Goal: Task Accomplishment & Management: Use online tool/utility

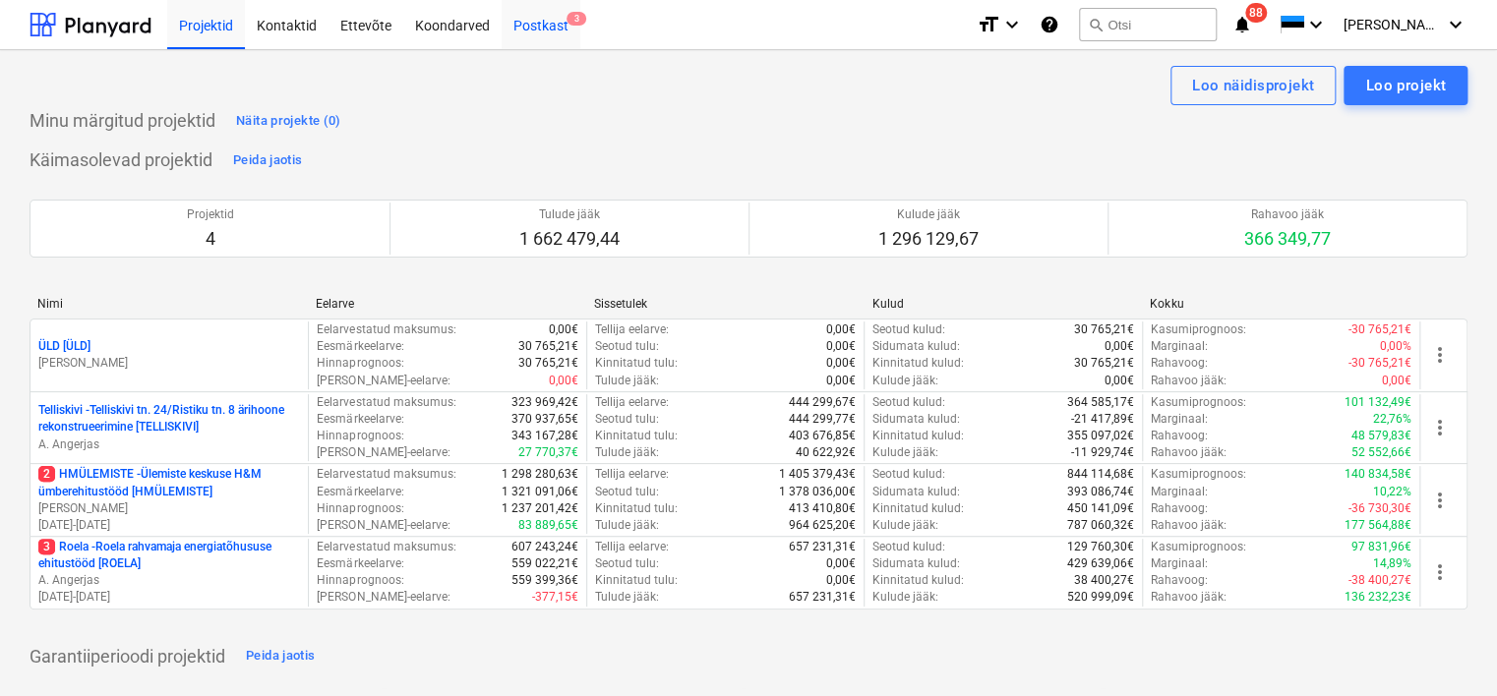
click at [537, 29] on div "Postkast 3" at bounding box center [541, 24] width 79 height 50
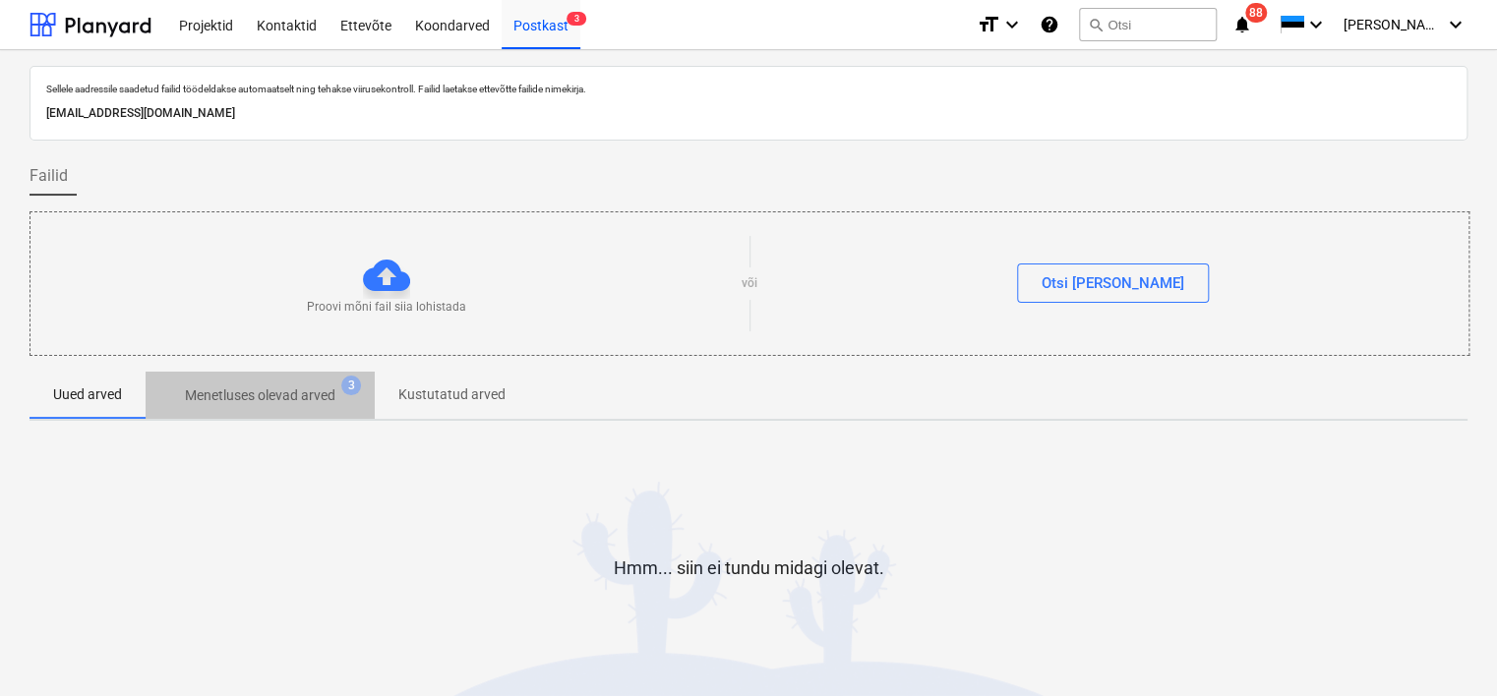
click at [291, 395] on p "Menetluses olevad arved" at bounding box center [260, 396] width 150 height 21
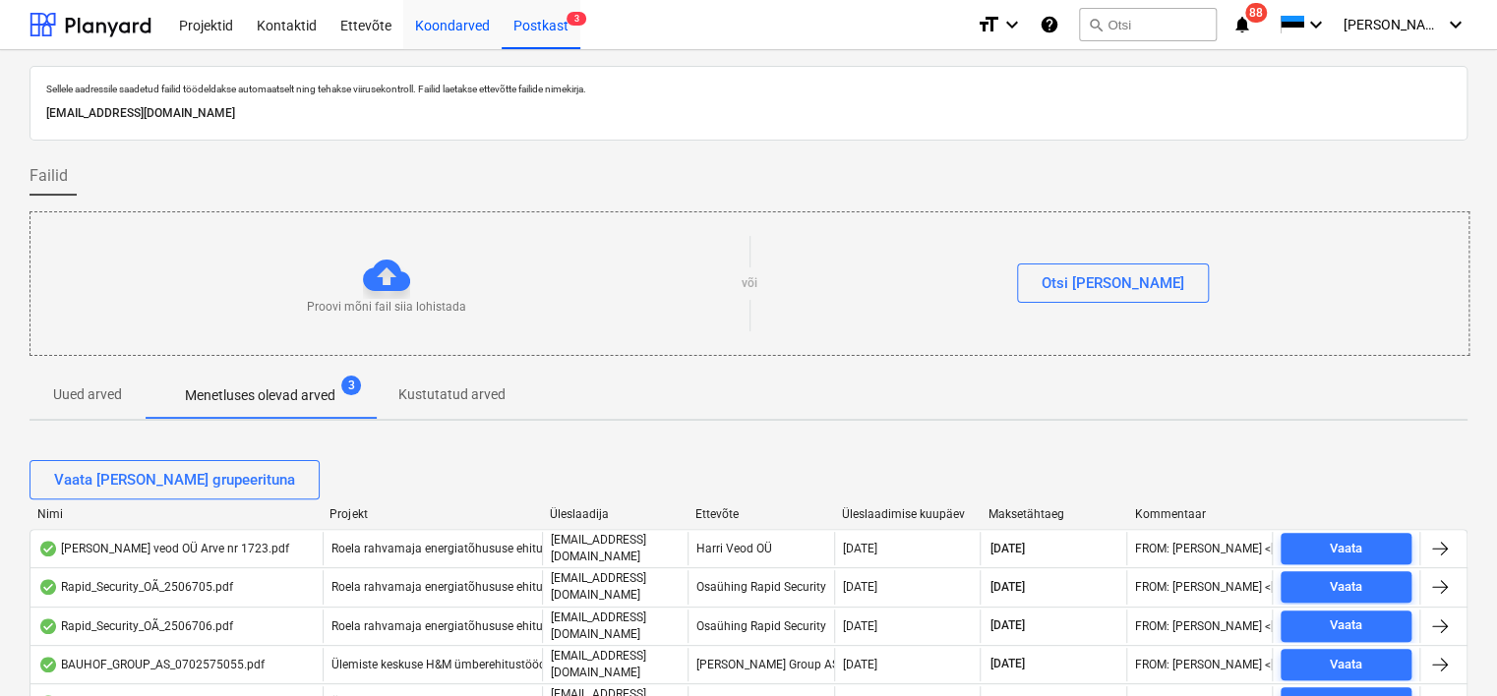
click at [446, 20] on div "Koondarved" at bounding box center [452, 24] width 98 height 50
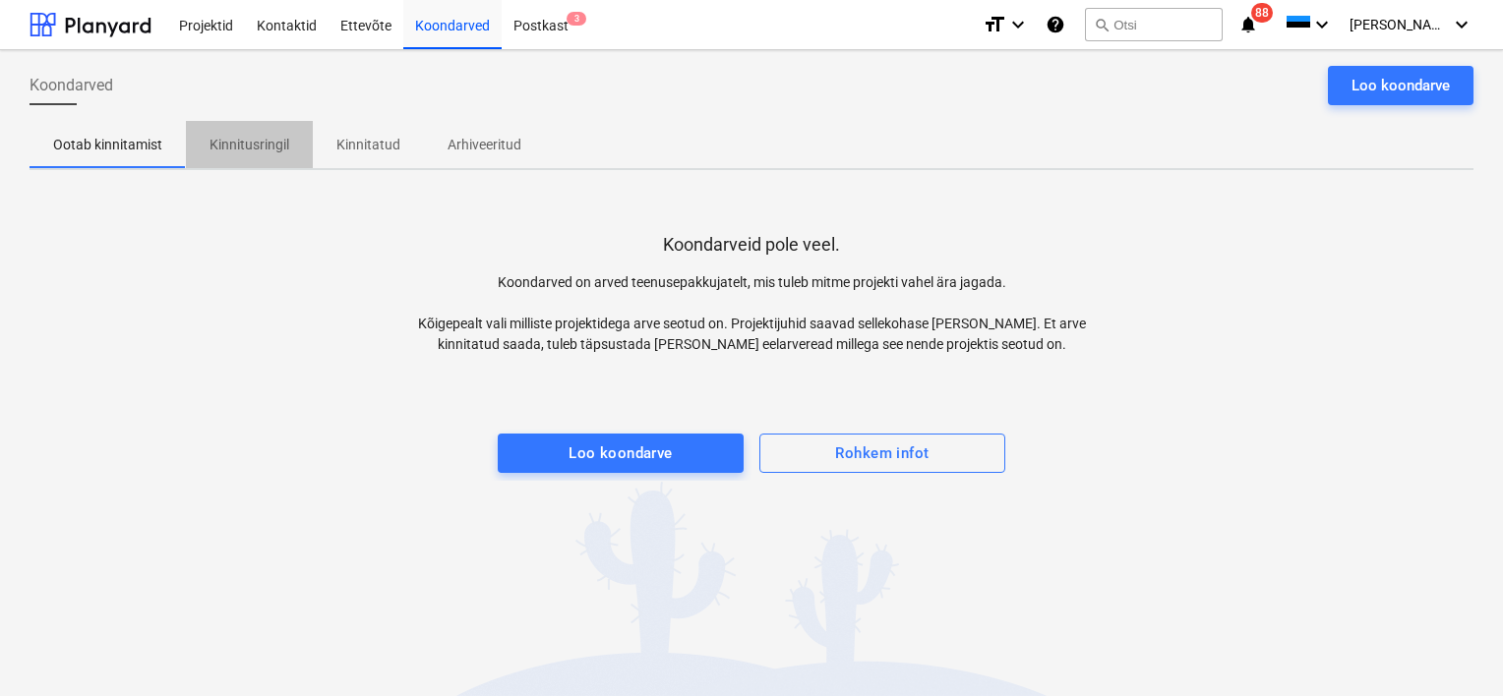
click at [254, 146] on p "Kinnitusringil" at bounding box center [249, 145] width 80 height 21
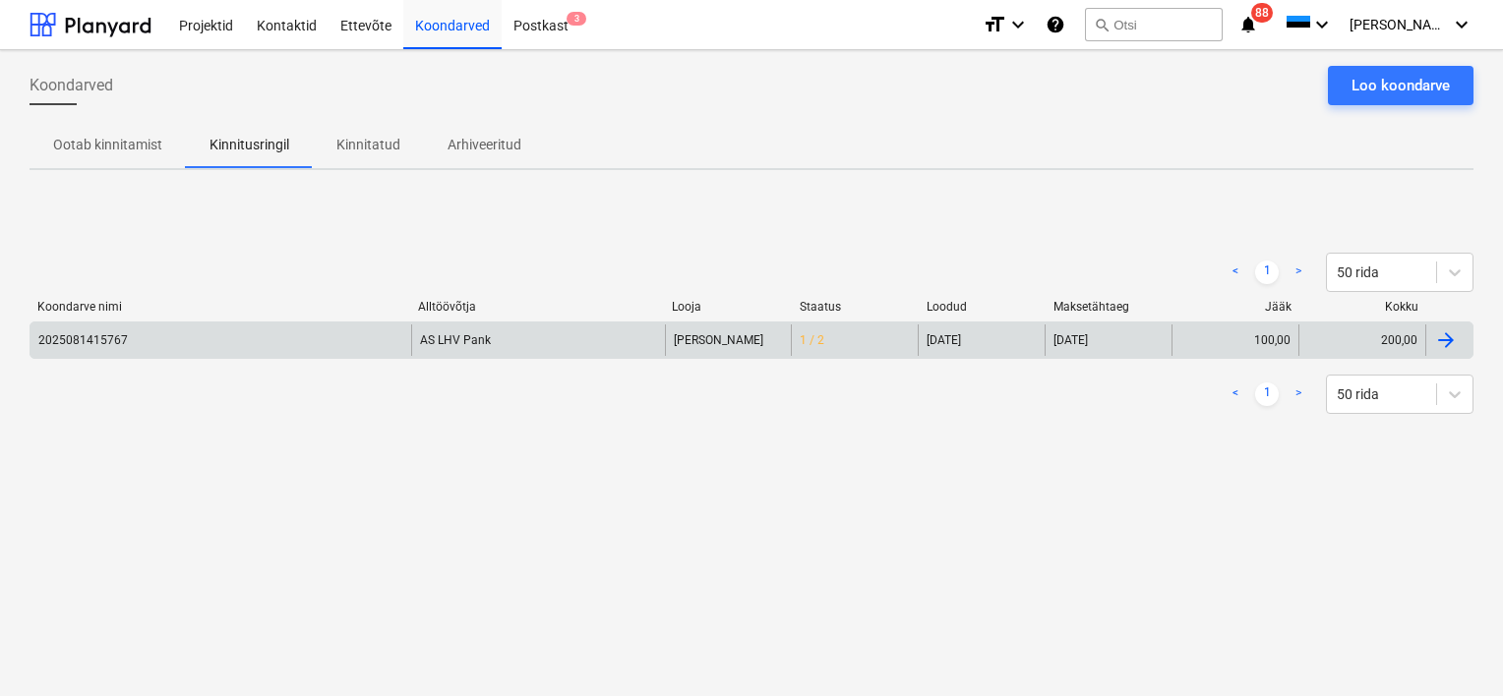
click at [496, 350] on div "AS LHV Pank" at bounding box center [538, 340] width 254 height 31
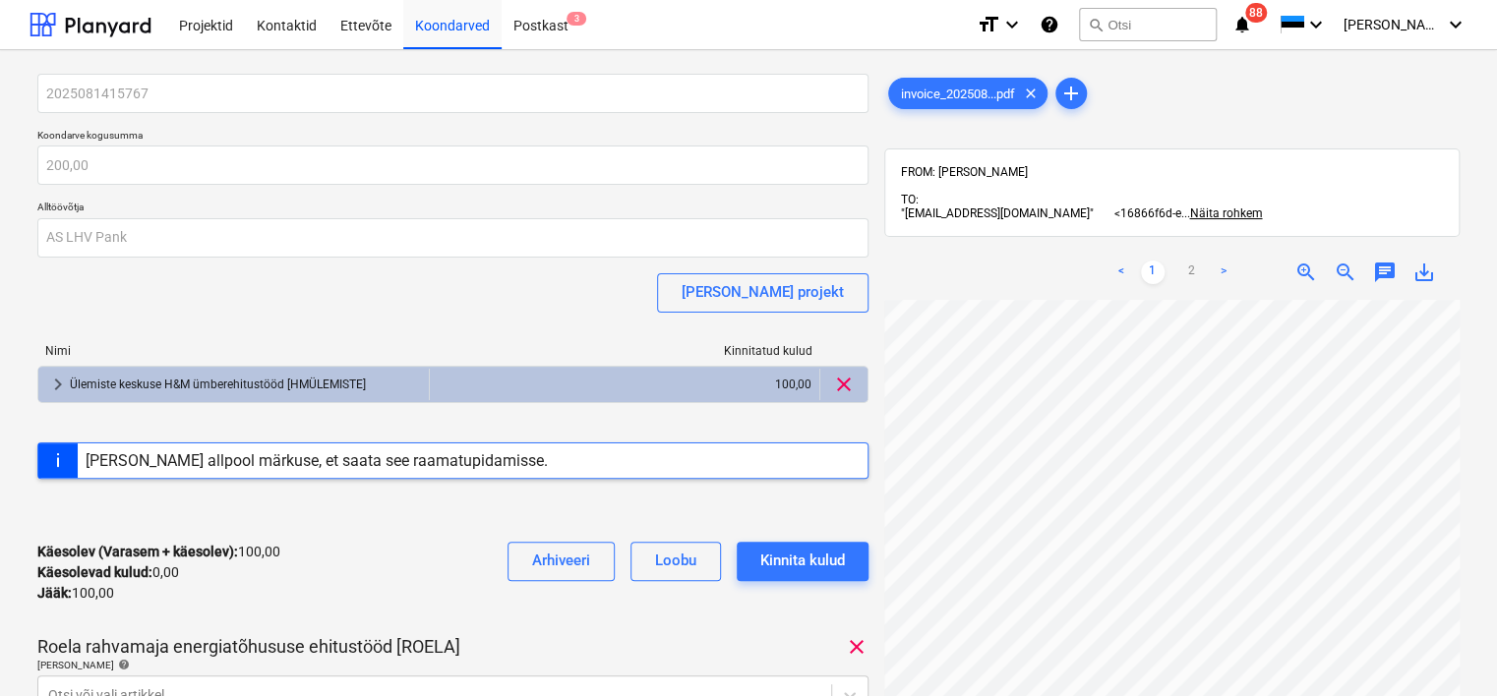
click at [0, 590] on html "Projektid Kontaktid Ettevõte Koondarved Postkast 3 format_size keyboard_arrow_d…" at bounding box center [748, 348] width 1497 height 696
click at [0, 279] on html "Projektid Kontaktid Ettevõte Koondarved Postkast 3 format_size keyboard_arrow_d…" at bounding box center [748, 348] width 1497 height 696
click at [543, 26] on div "Postkast 3" at bounding box center [541, 24] width 79 height 50
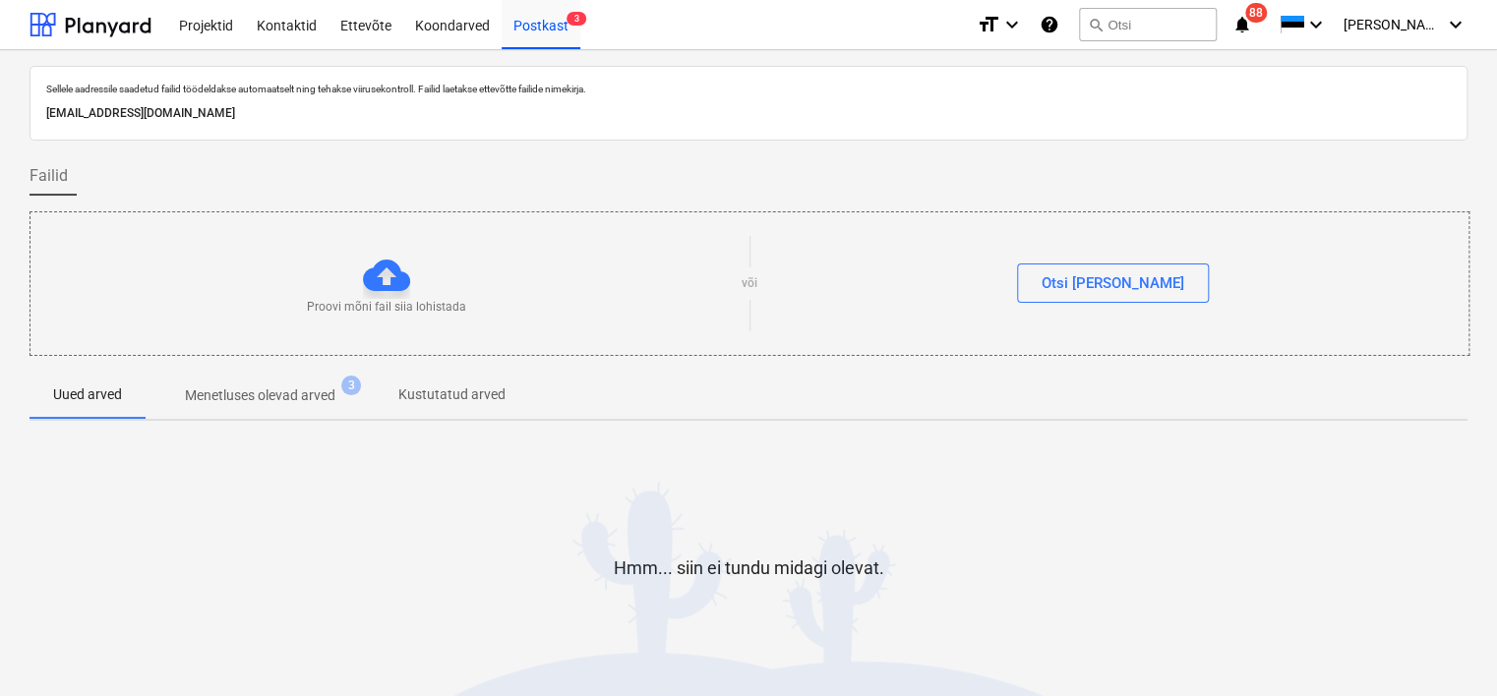
click at [321, 110] on p "[EMAIL_ADDRESS][DOMAIN_NAME]" at bounding box center [748, 113] width 1404 height 21
copy p "[EMAIL_ADDRESS][DOMAIN_NAME]"
click at [443, 33] on div "Koondarved" at bounding box center [452, 24] width 98 height 50
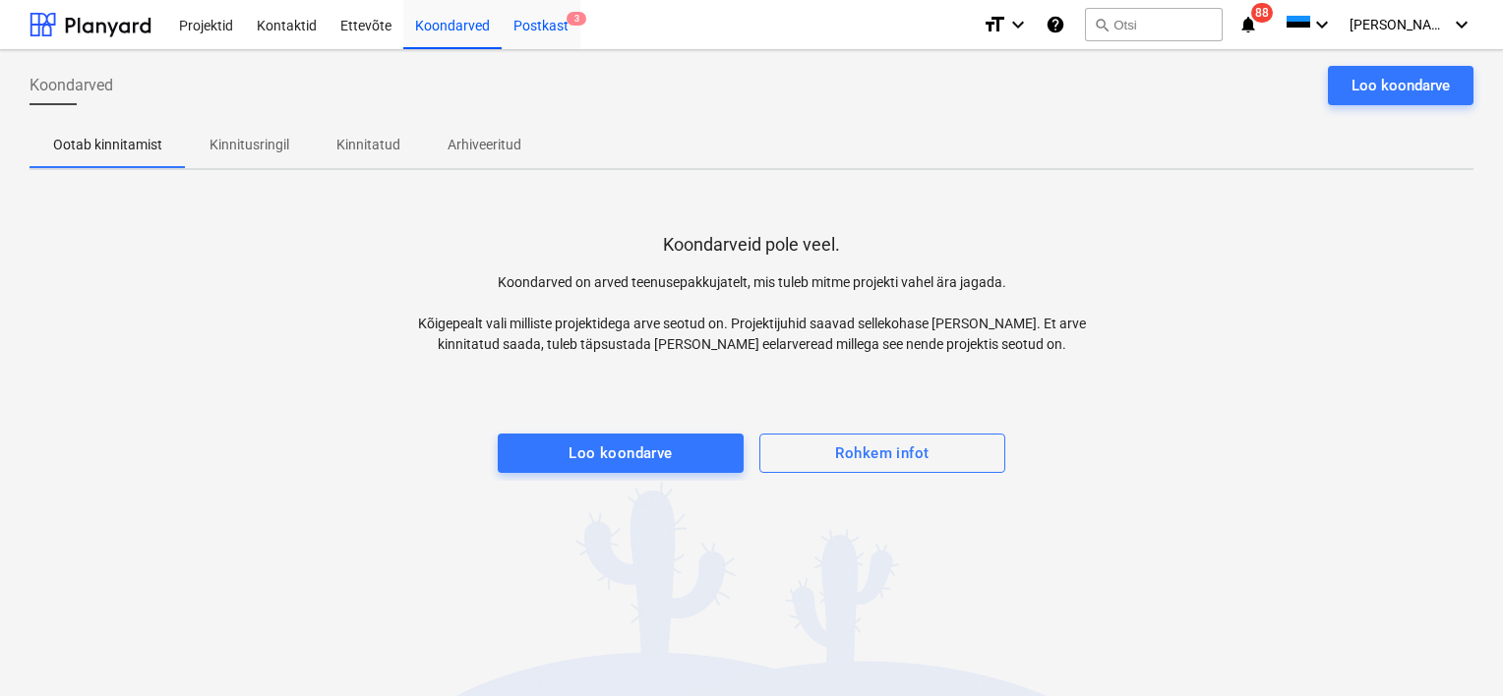
click at [538, 25] on div "Postkast 3" at bounding box center [541, 24] width 79 height 50
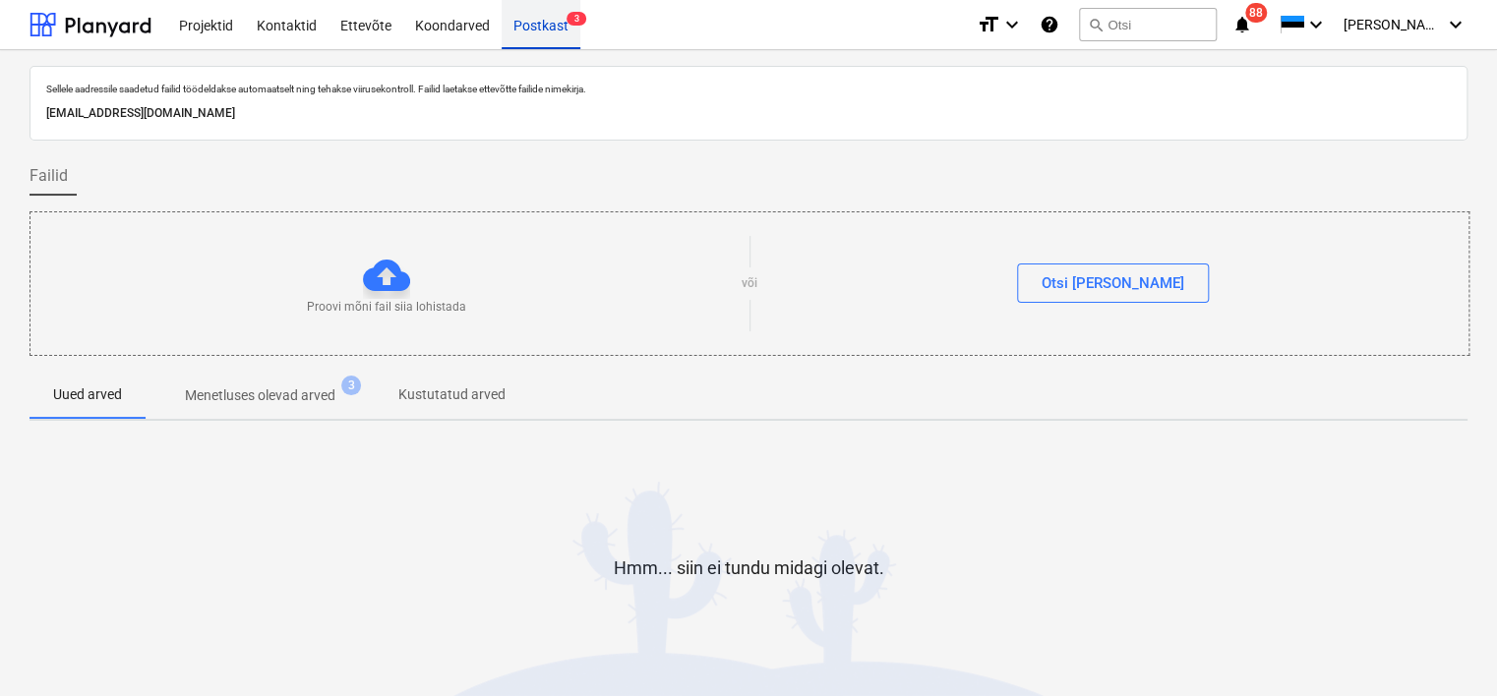
click at [538, 25] on div "Postkast 3" at bounding box center [541, 24] width 79 height 50
click at [458, 28] on div "Koondarved" at bounding box center [452, 24] width 98 height 50
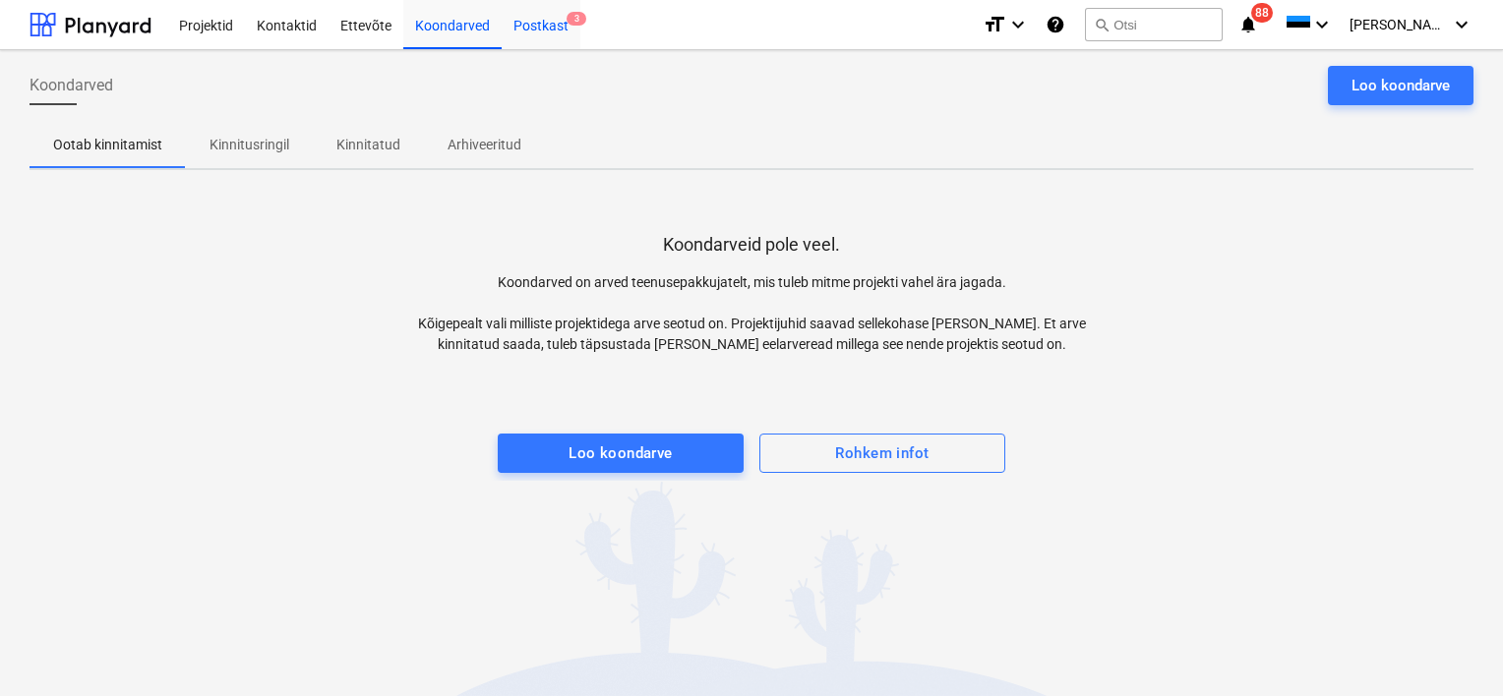
click at [574, 26] on span "3" at bounding box center [577, 19] width 20 height 14
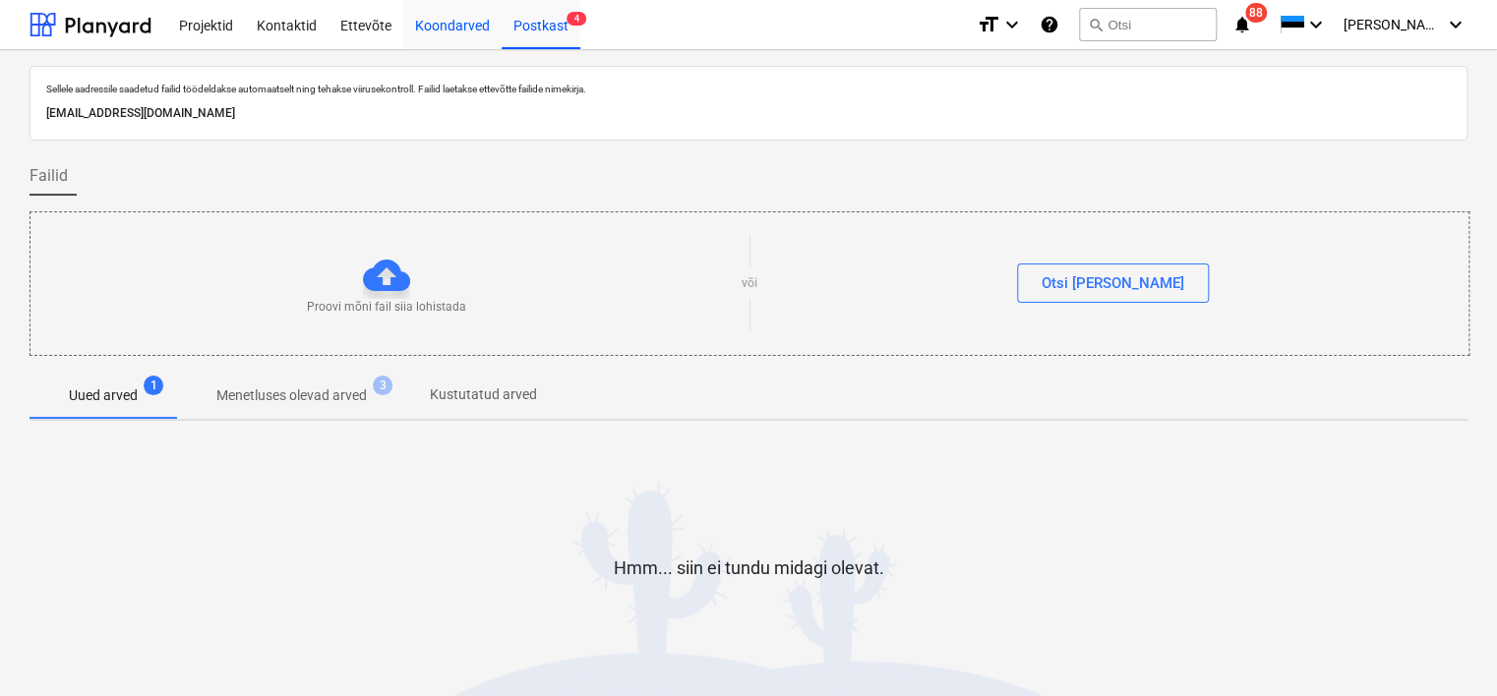
click at [454, 20] on div "Koondarved" at bounding box center [452, 24] width 98 height 50
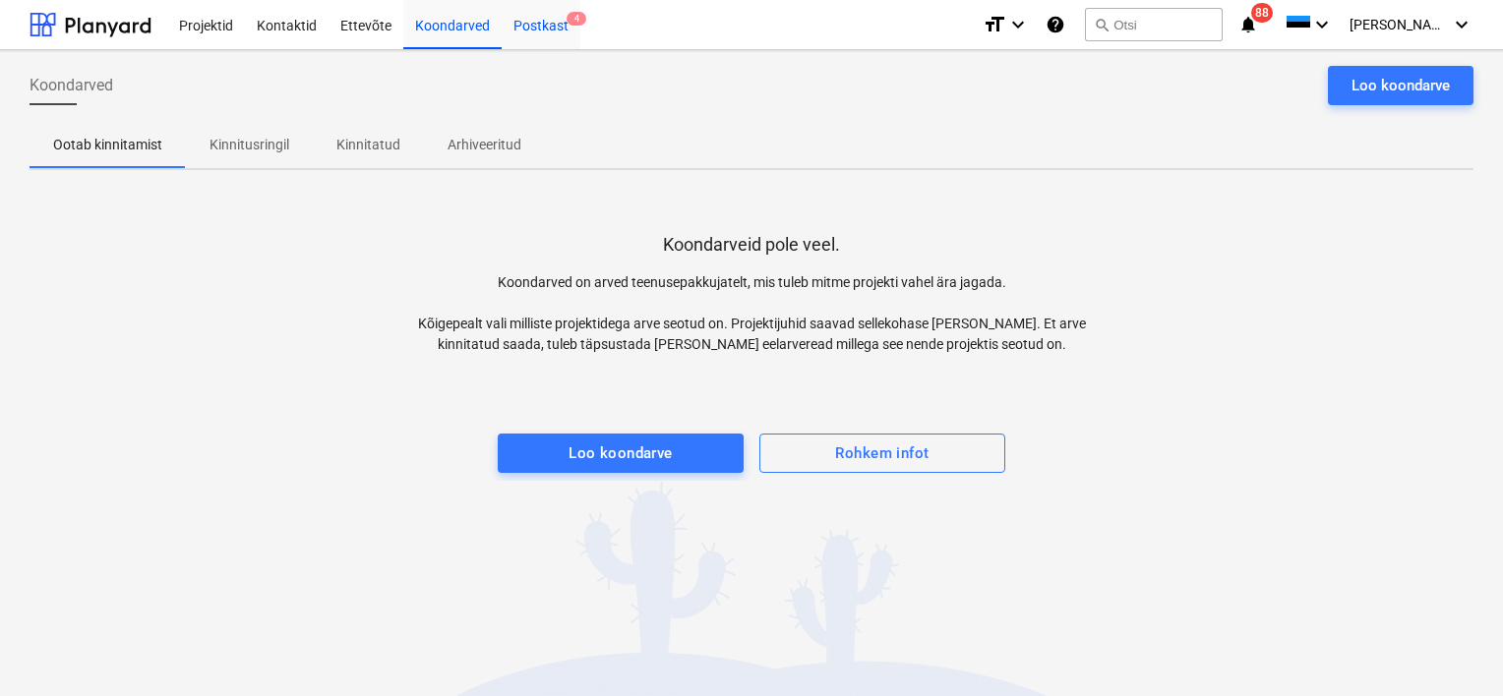
click at [536, 24] on div "Postkast 4" at bounding box center [541, 24] width 79 height 50
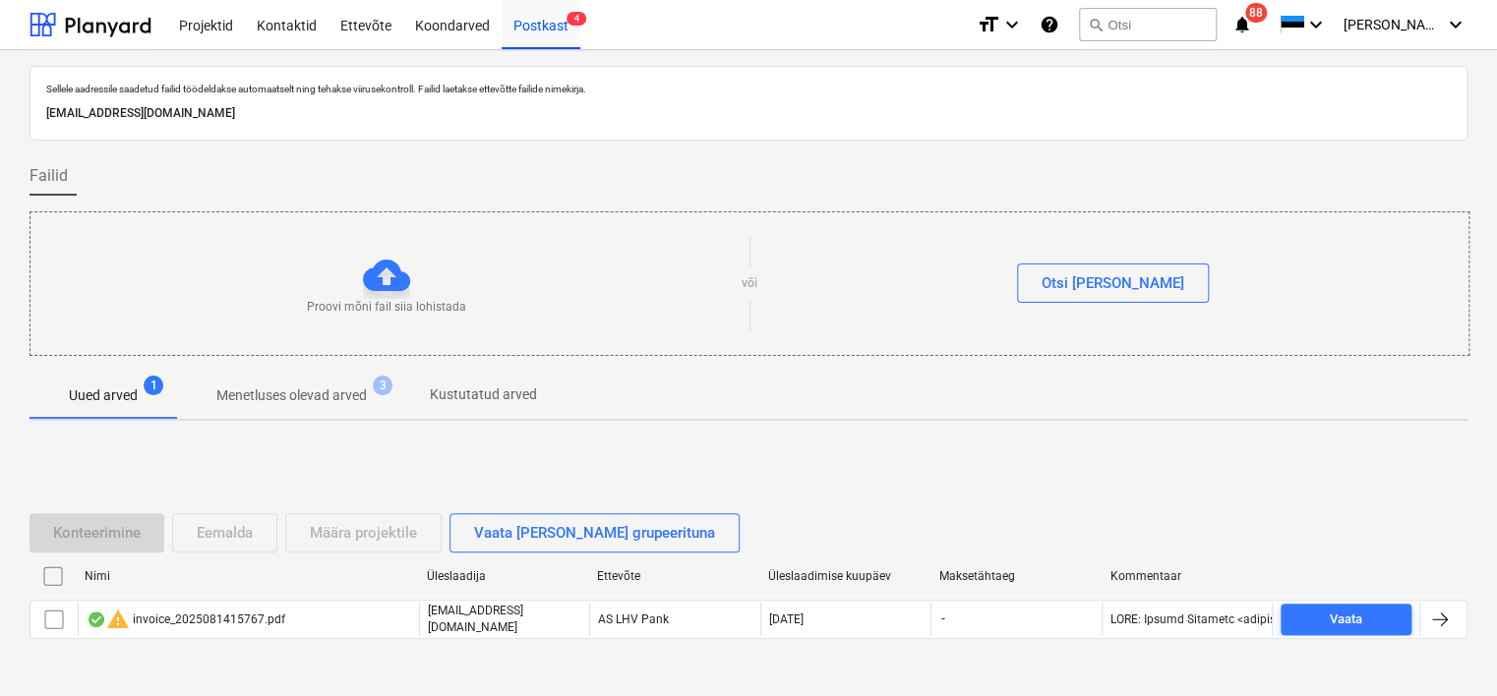
scroll to position [65, 0]
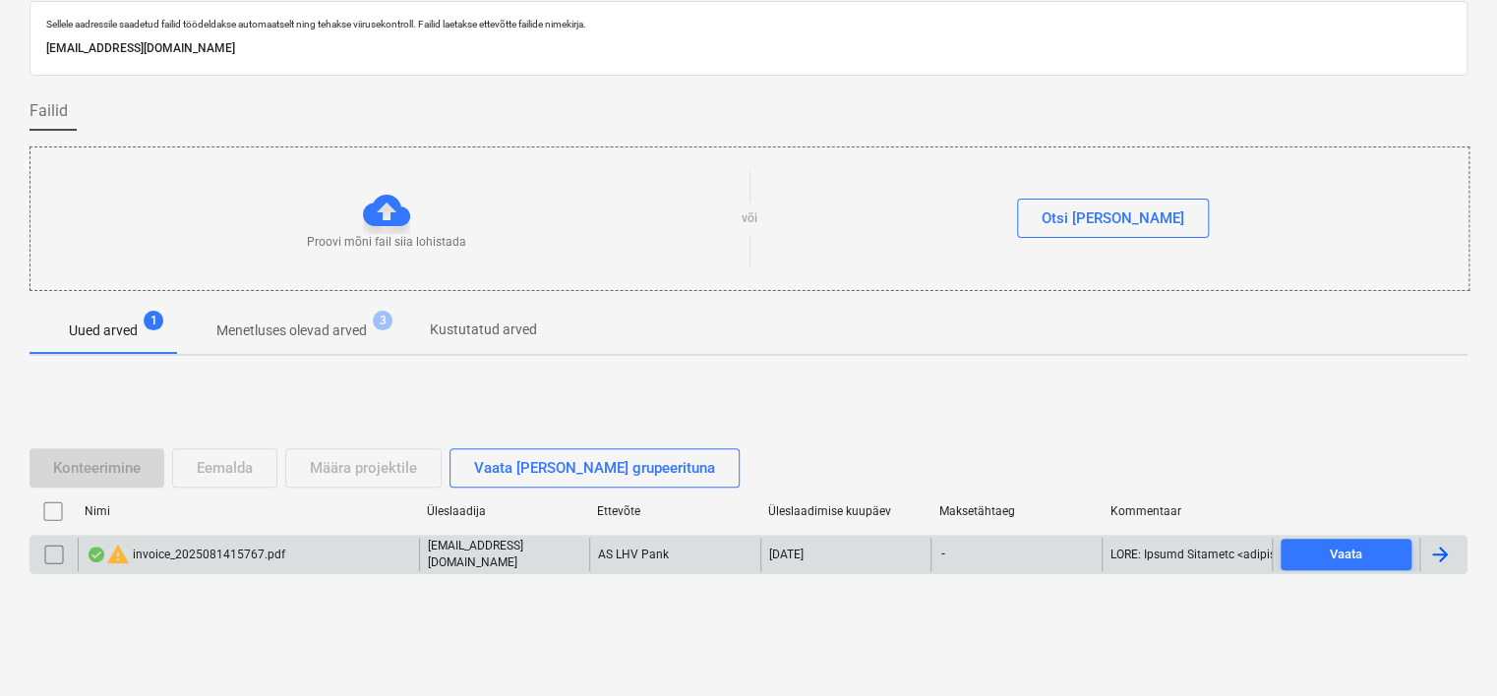
click at [274, 548] on div "warning invoice_2025081415767.pdf" at bounding box center [186, 555] width 199 height 24
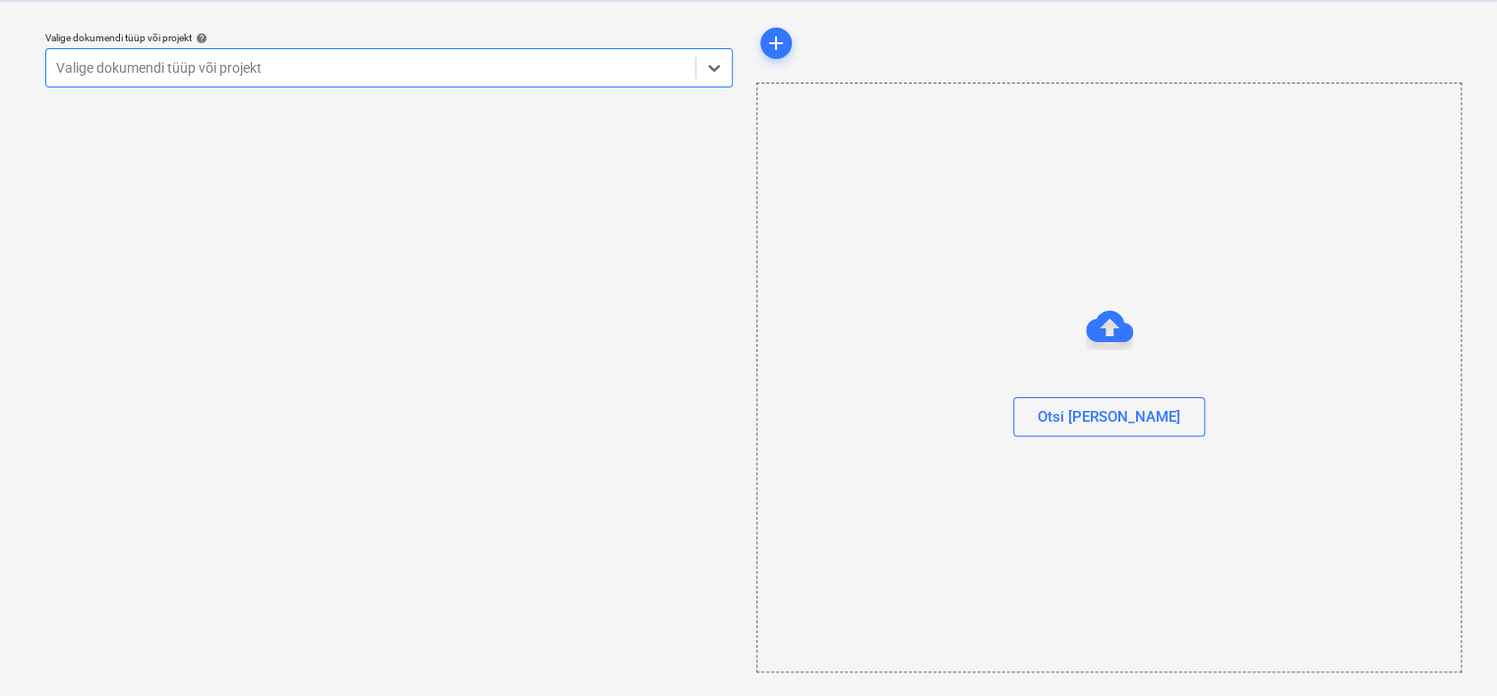
scroll to position [50, 0]
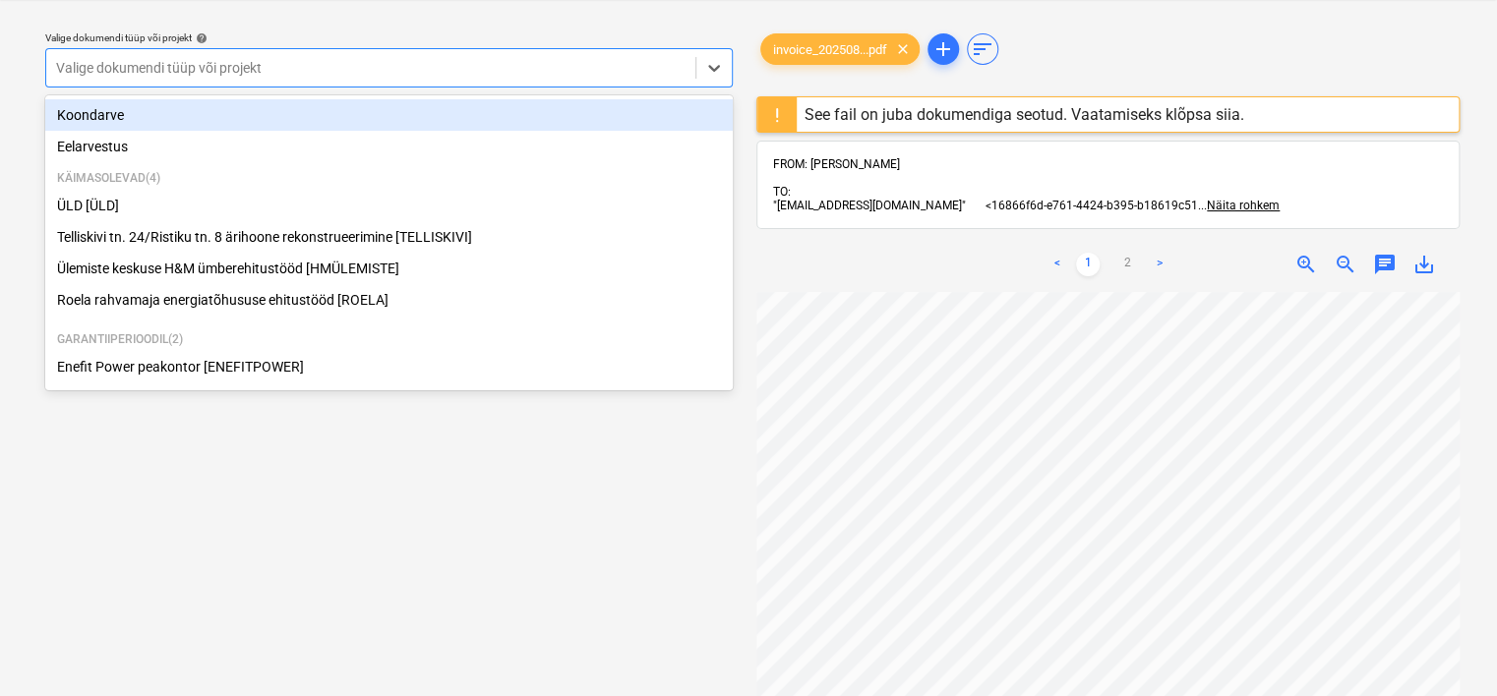
click at [380, 48] on div "Valige dokumendi tüüp või projekt" at bounding box center [388, 67] width 687 height 39
click at [263, 115] on div "Koondarve" at bounding box center [388, 114] width 687 height 31
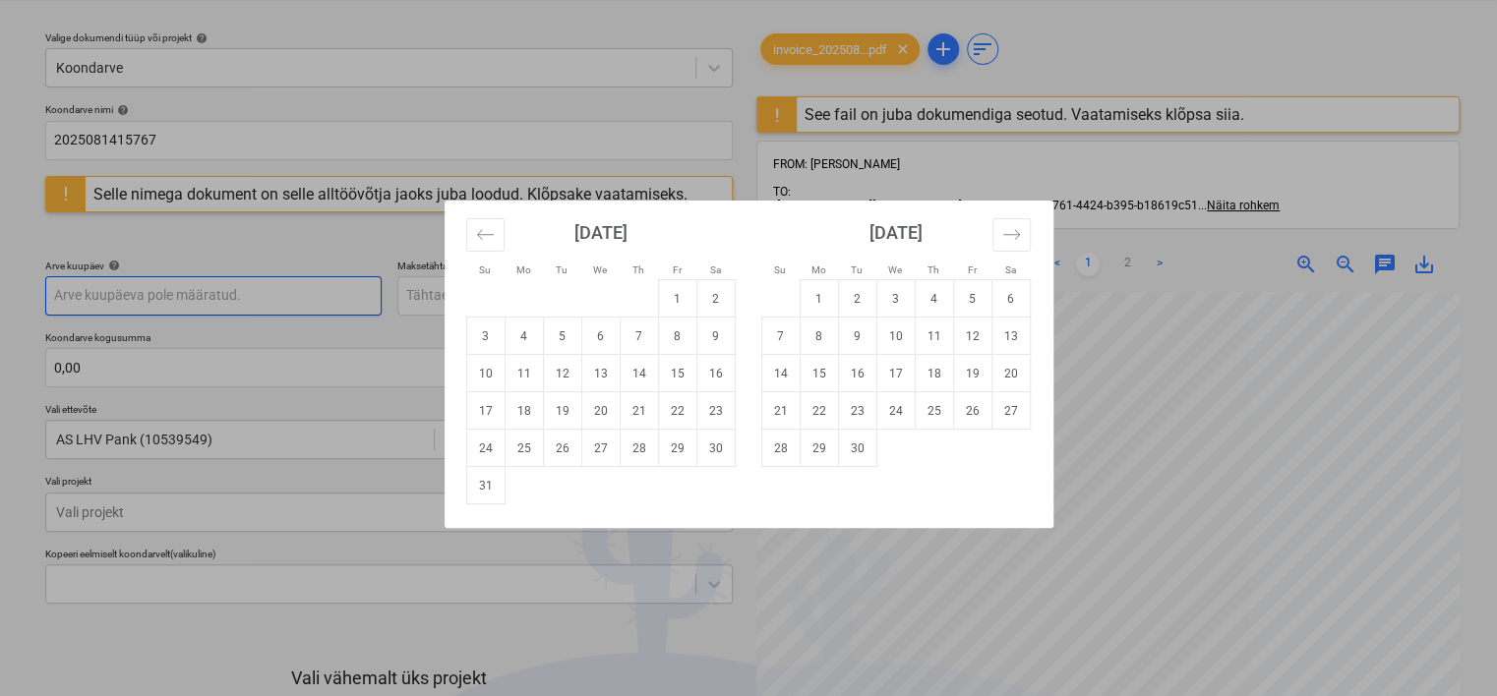
click at [163, 293] on body "Projektid Kontaktid Ettevõte Koondarved Postkast 4 format_size keyboard_arrow_d…" at bounding box center [748, 298] width 1497 height 696
click at [635, 373] on td "14" at bounding box center [639, 373] width 38 height 37
type input "[DATE]"
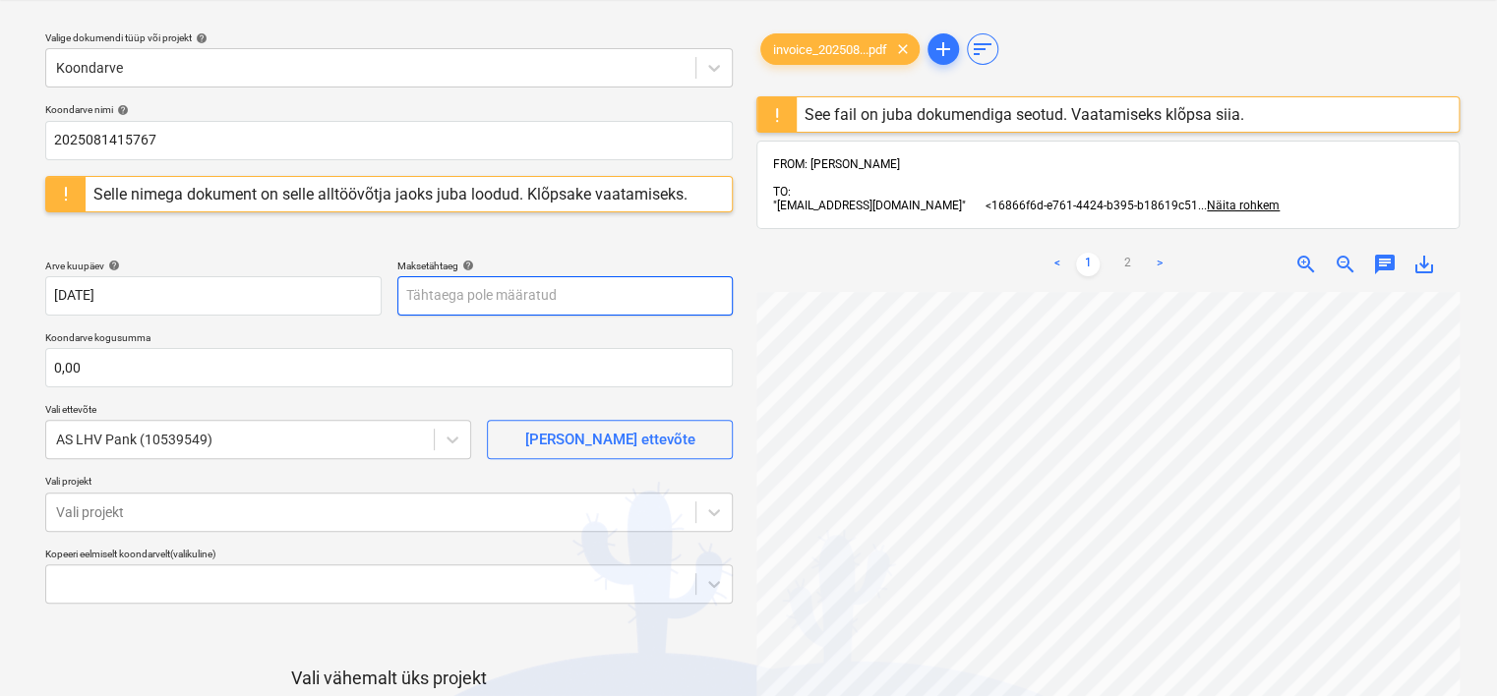
click at [548, 303] on body "Projektid Kontaktid Ettevõte Koondarved Postkast 4 format_size keyboard_arrow_d…" at bounding box center [748, 298] width 1497 height 696
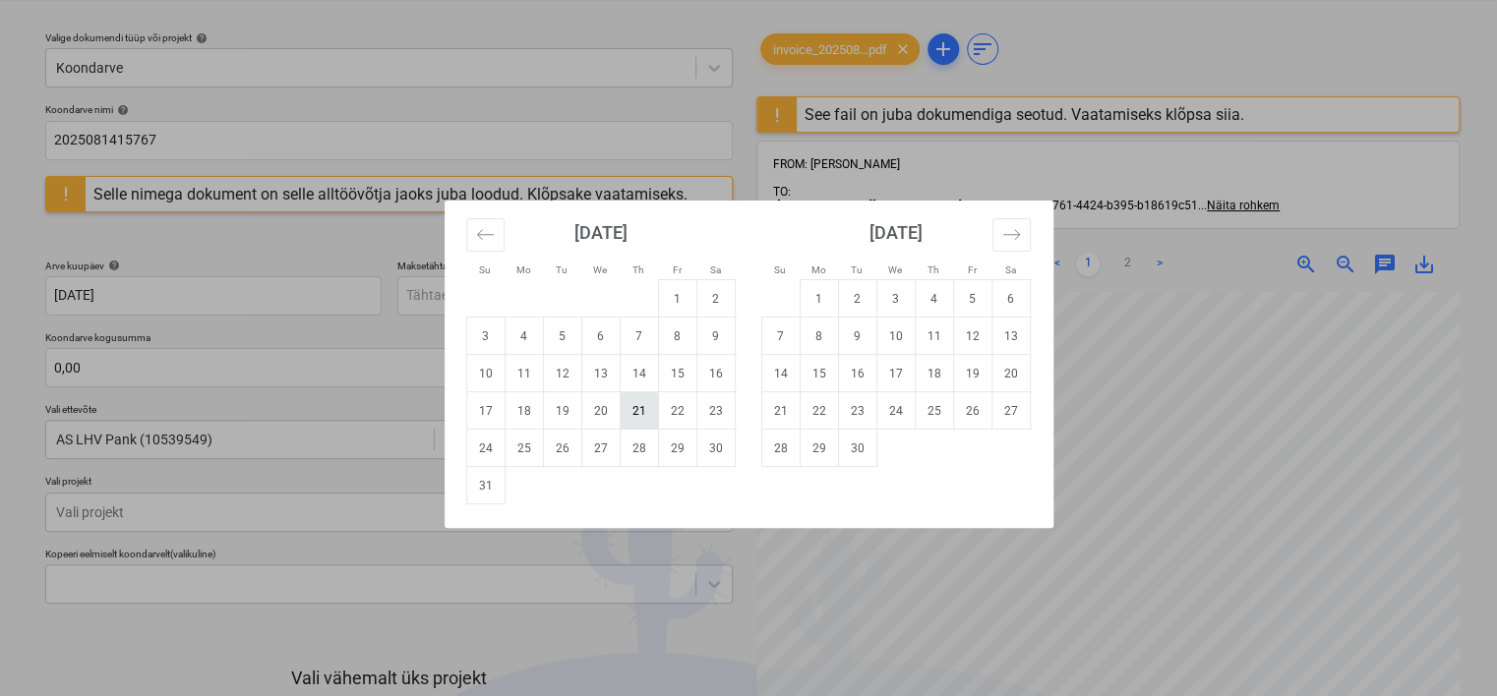
click at [636, 404] on td "21" at bounding box center [639, 410] width 38 height 37
type input "[DATE]"
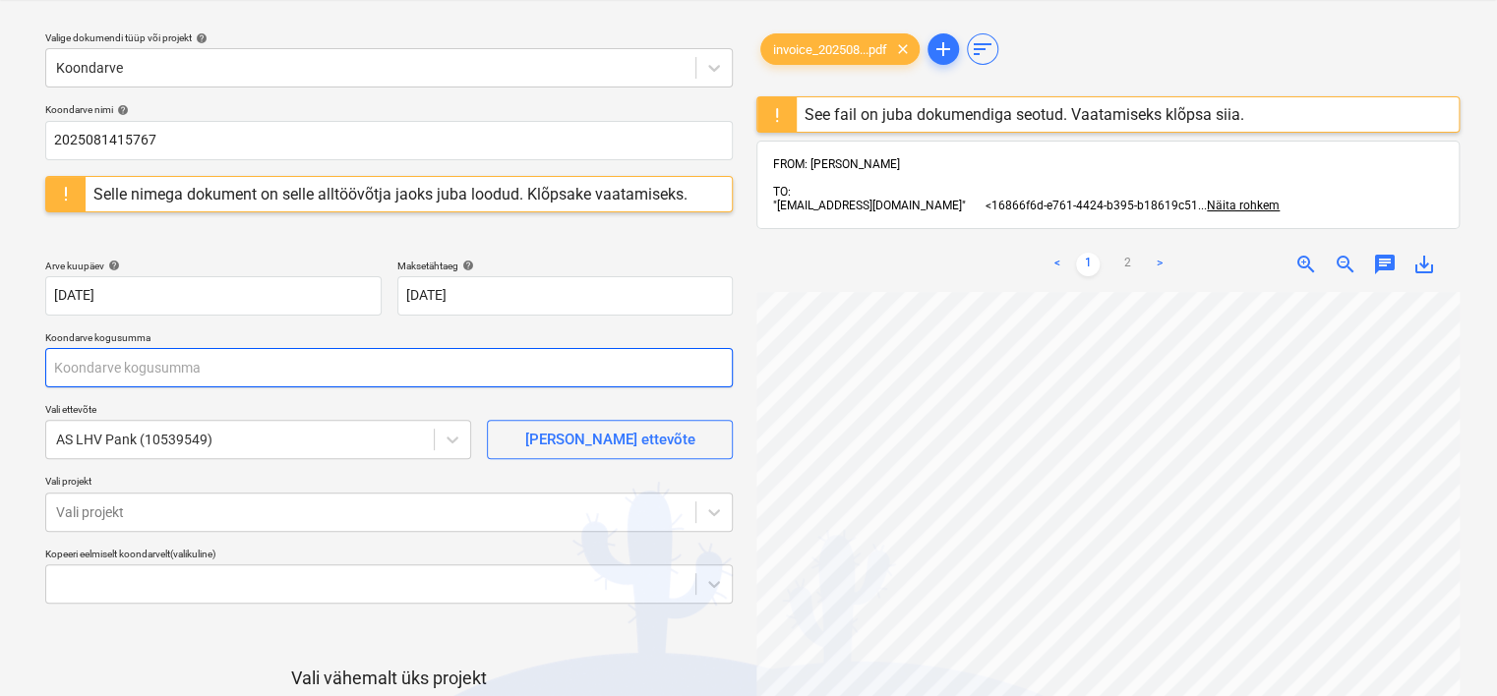
click at [323, 368] on input "text" at bounding box center [388, 367] width 687 height 39
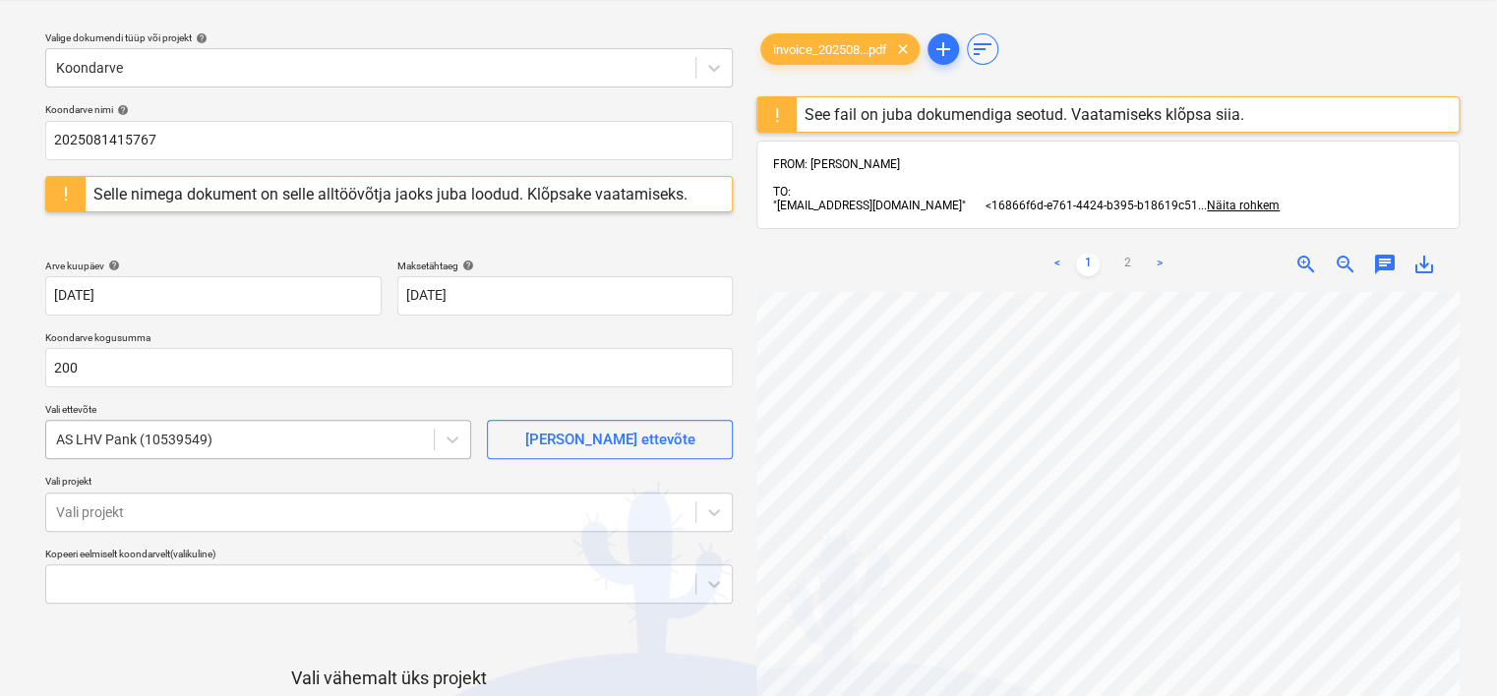
type input "200,00"
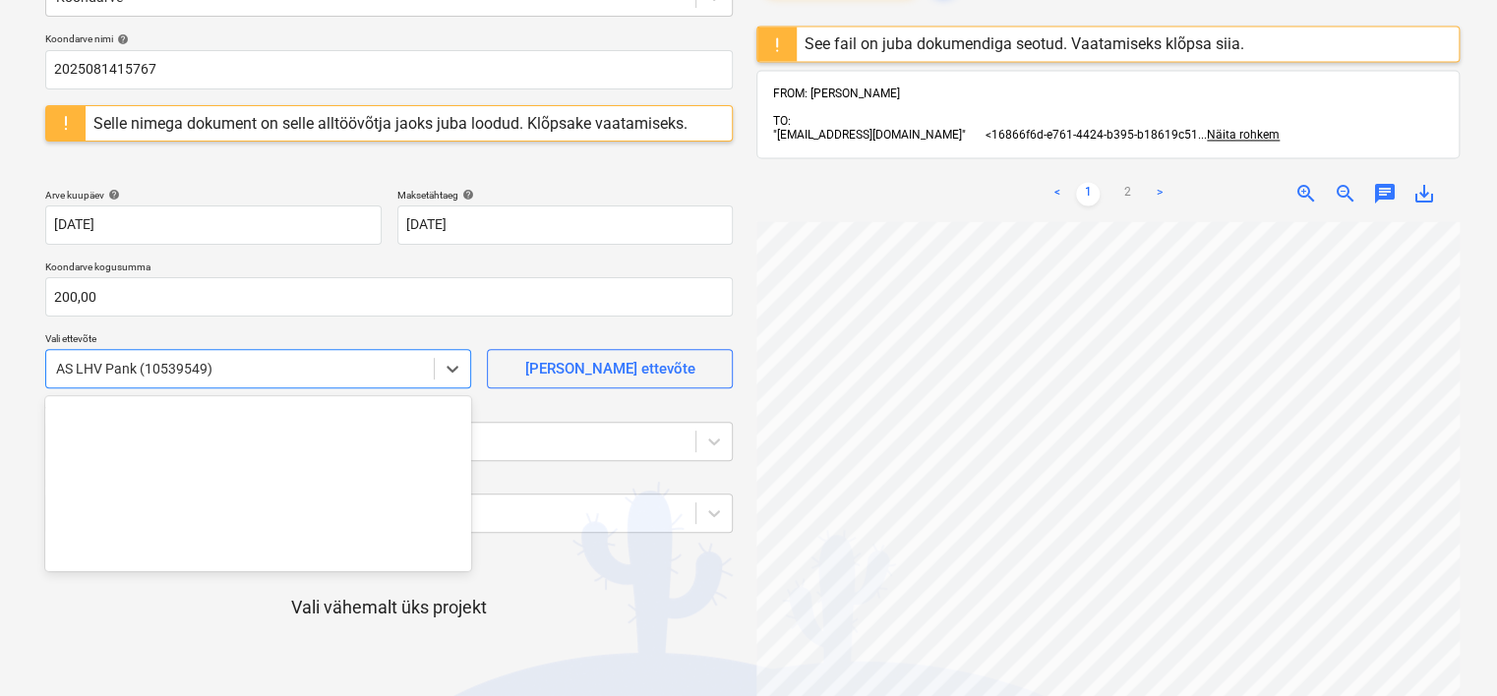
scroll to position [6093, 0]
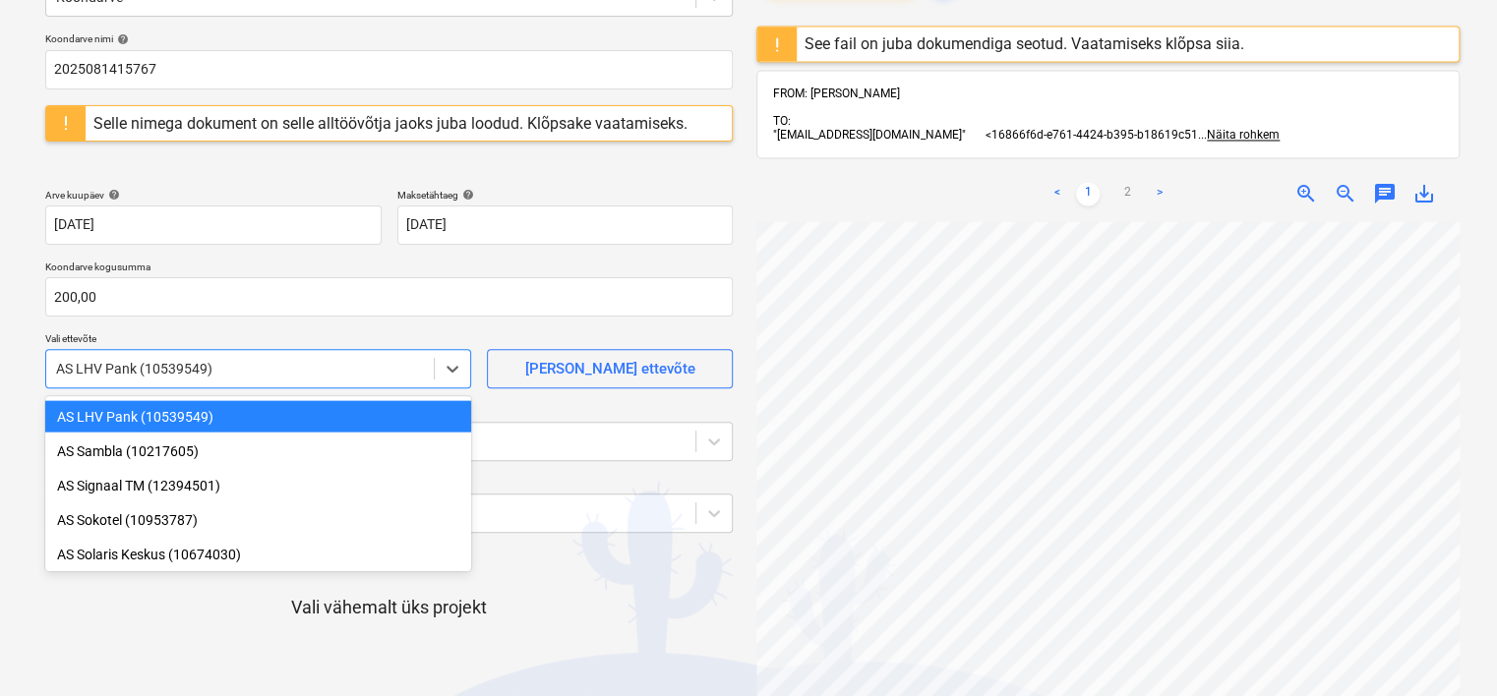
click at [313, 426] on body "Projektid Kontaktid Ettevõte Koondarved Postkast 4 format_size keyboard_arrow_d…" at bounding box center [748, 227] width 1497 height 696
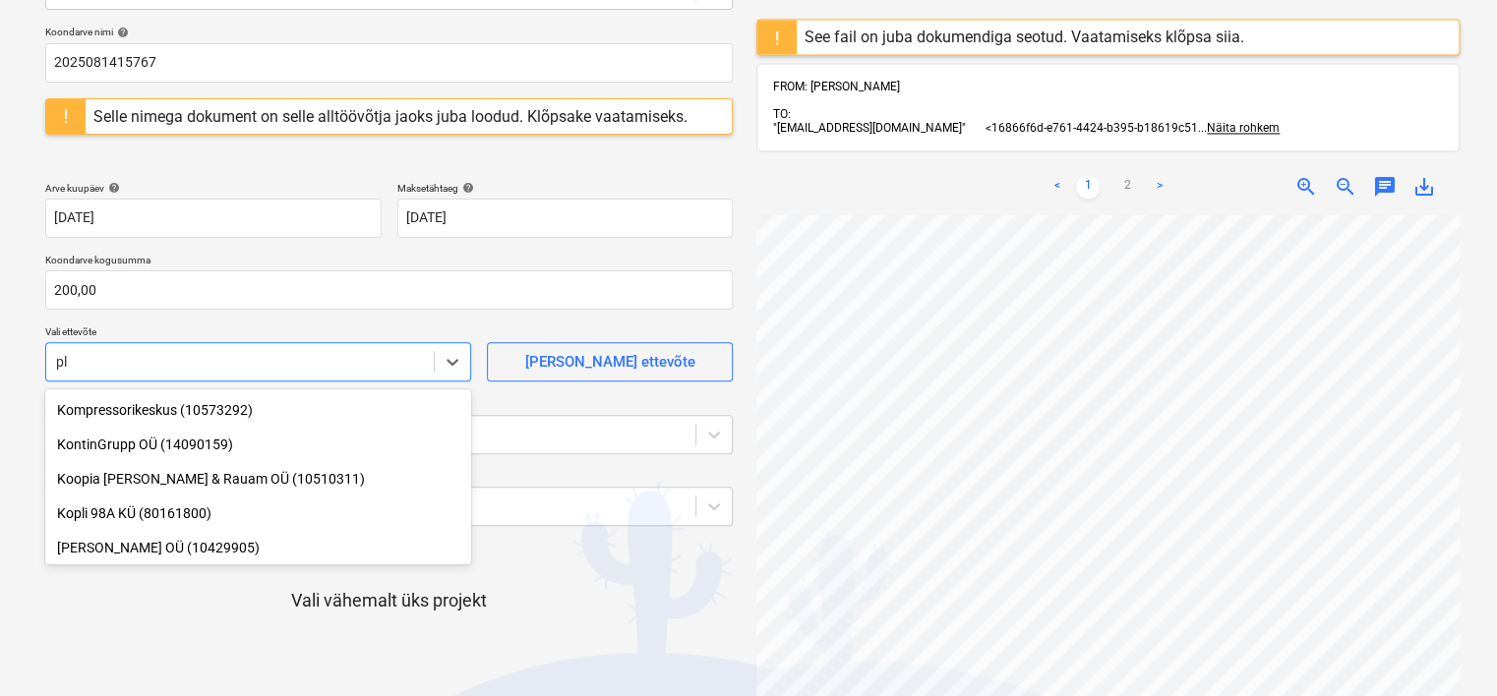
scroll to position [517, 0]
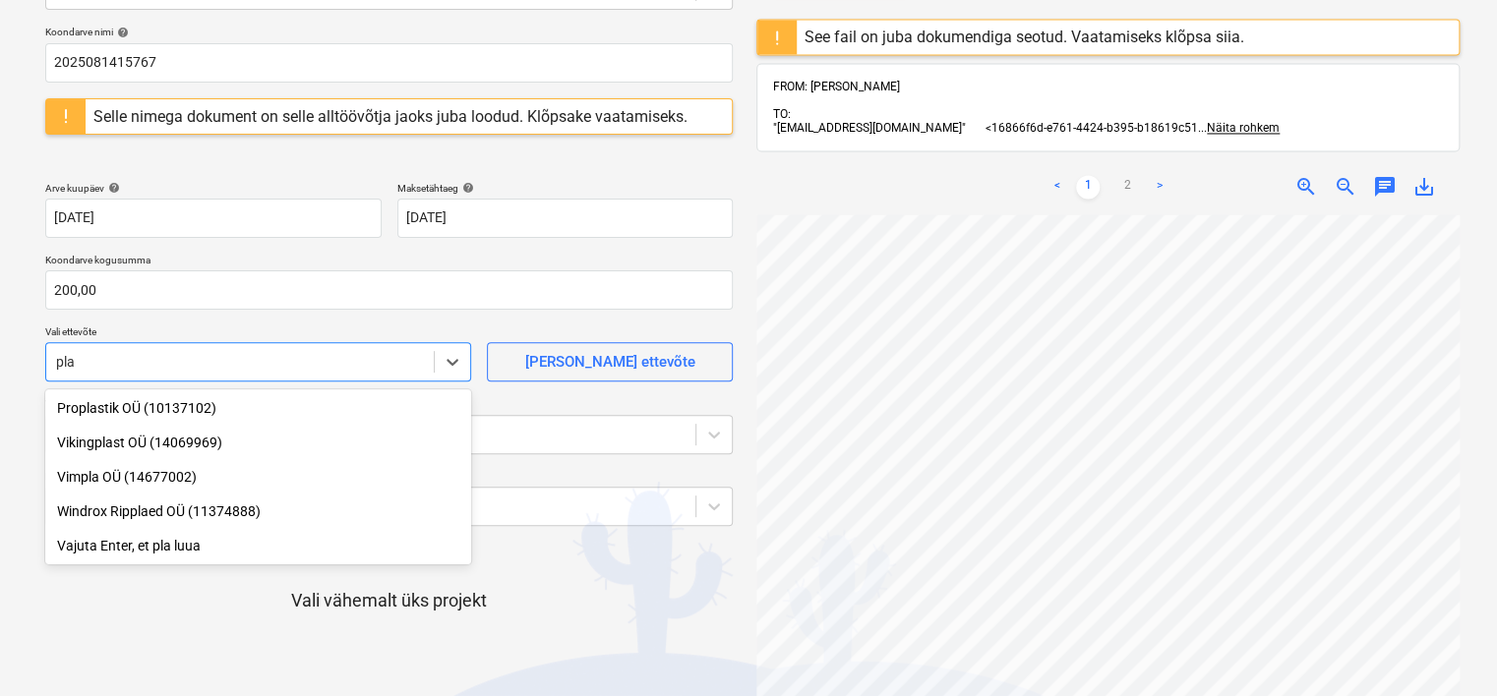
type input "plan"
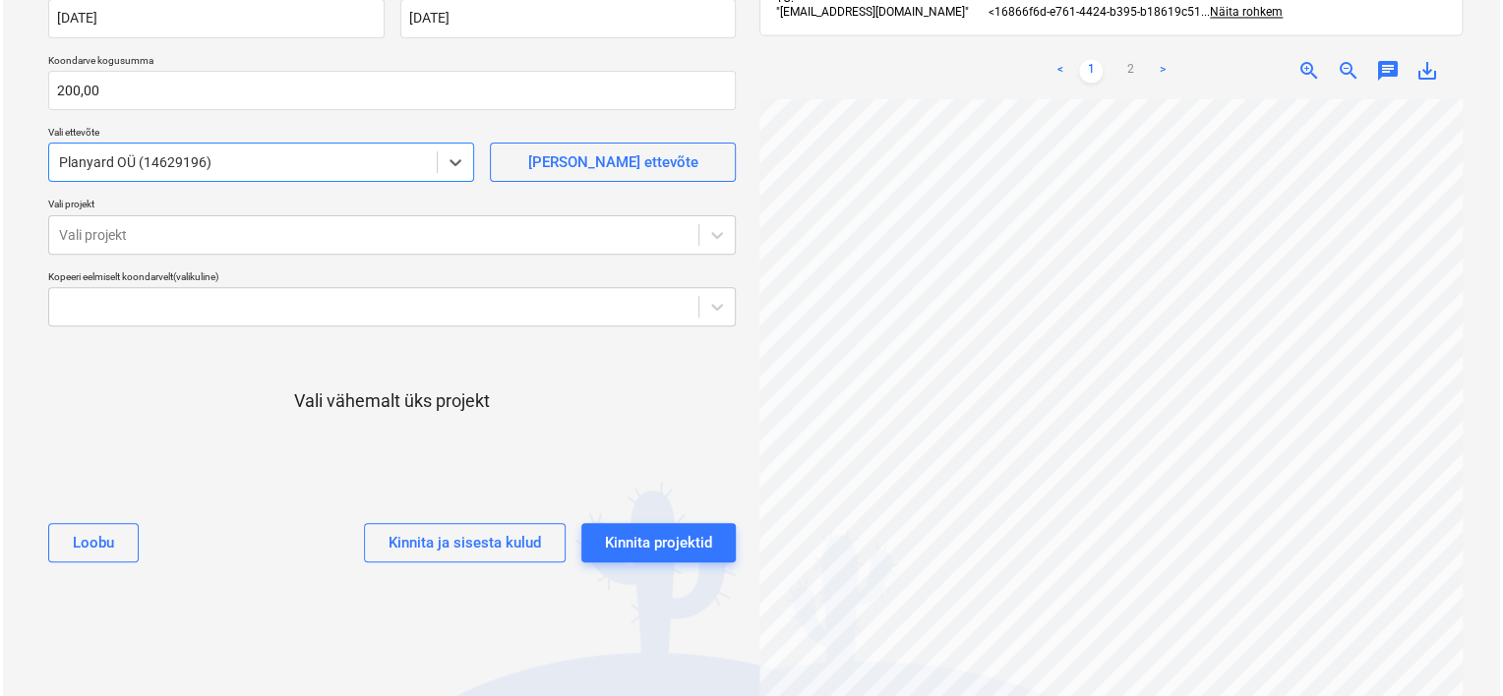
scroll to position [246, 0]
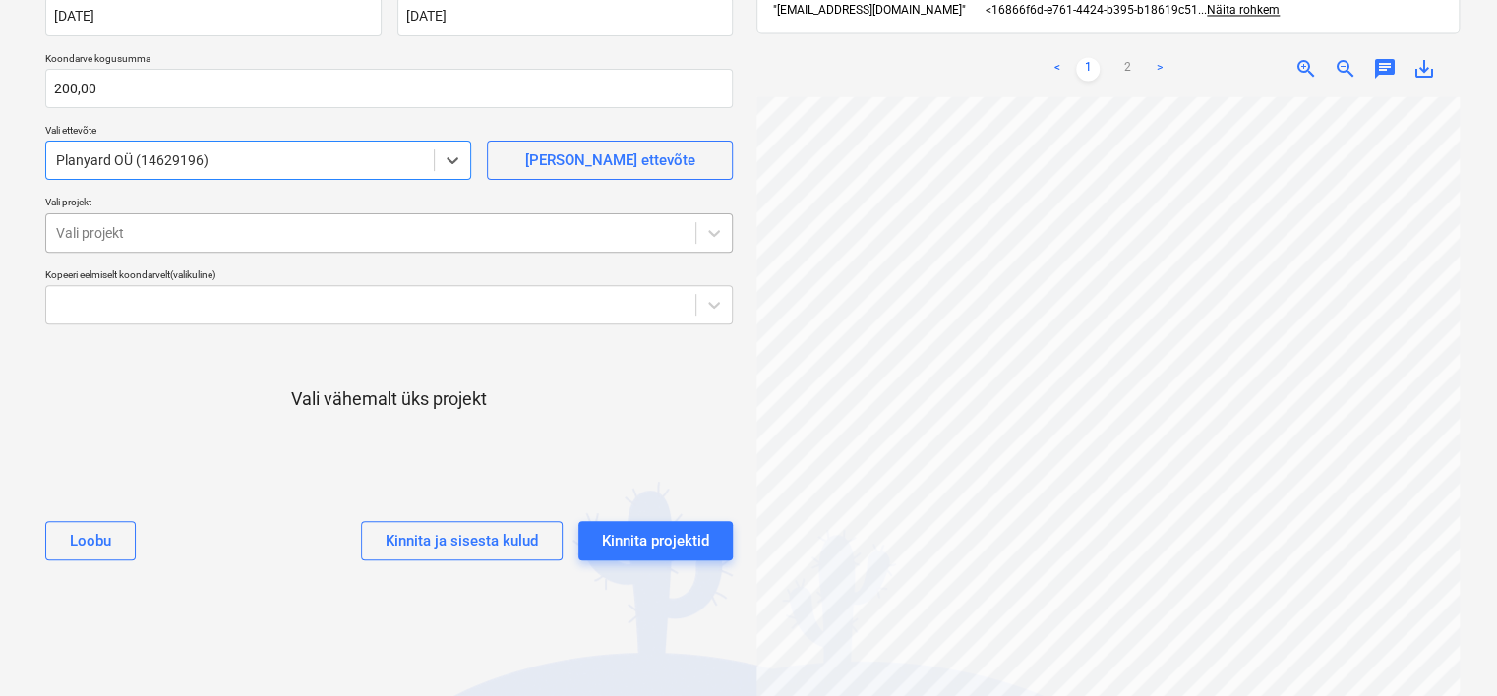
click at [226, 223] on div at bounding box center [370, 233] width 629 height 20
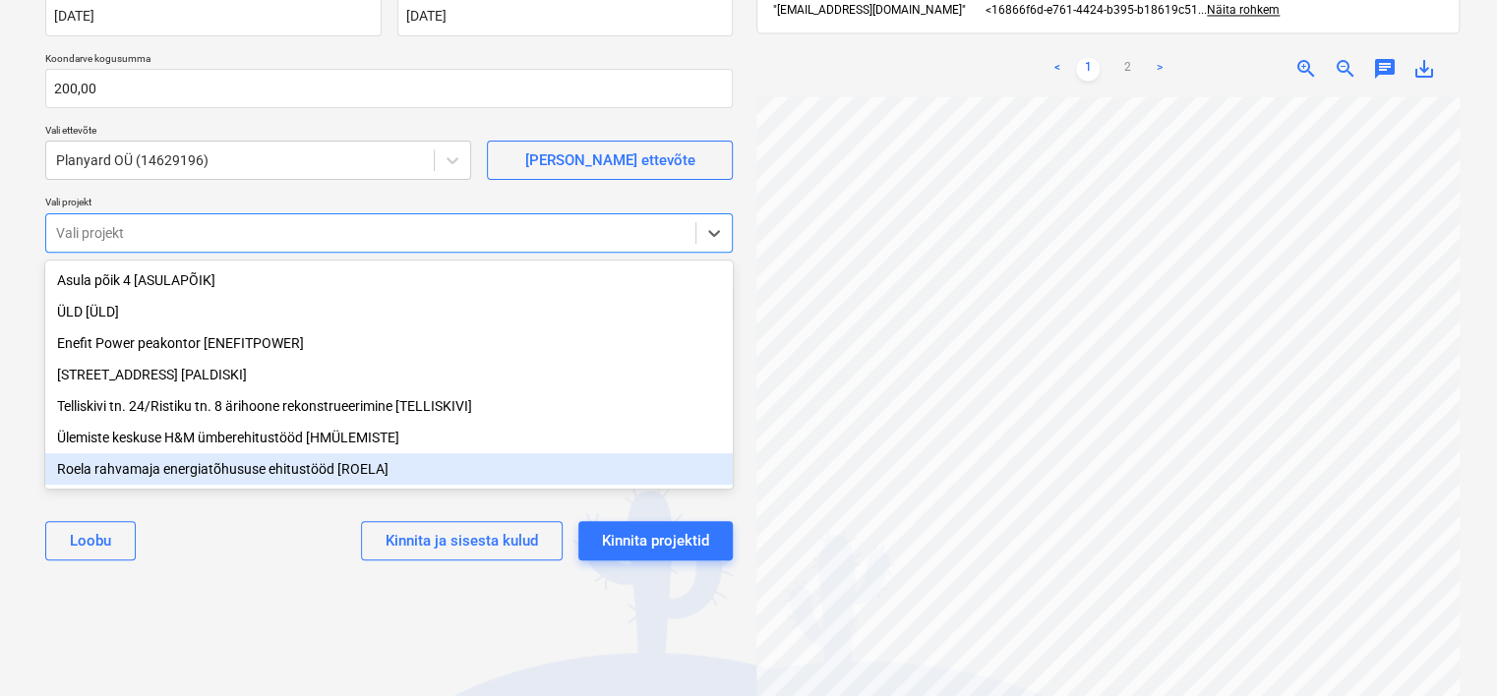
click at [147, 474] on div "Roela rahvamaja energiatõhususe ehitustööd [ROELA]" at bounding box center [388, 468] width 687 height 31
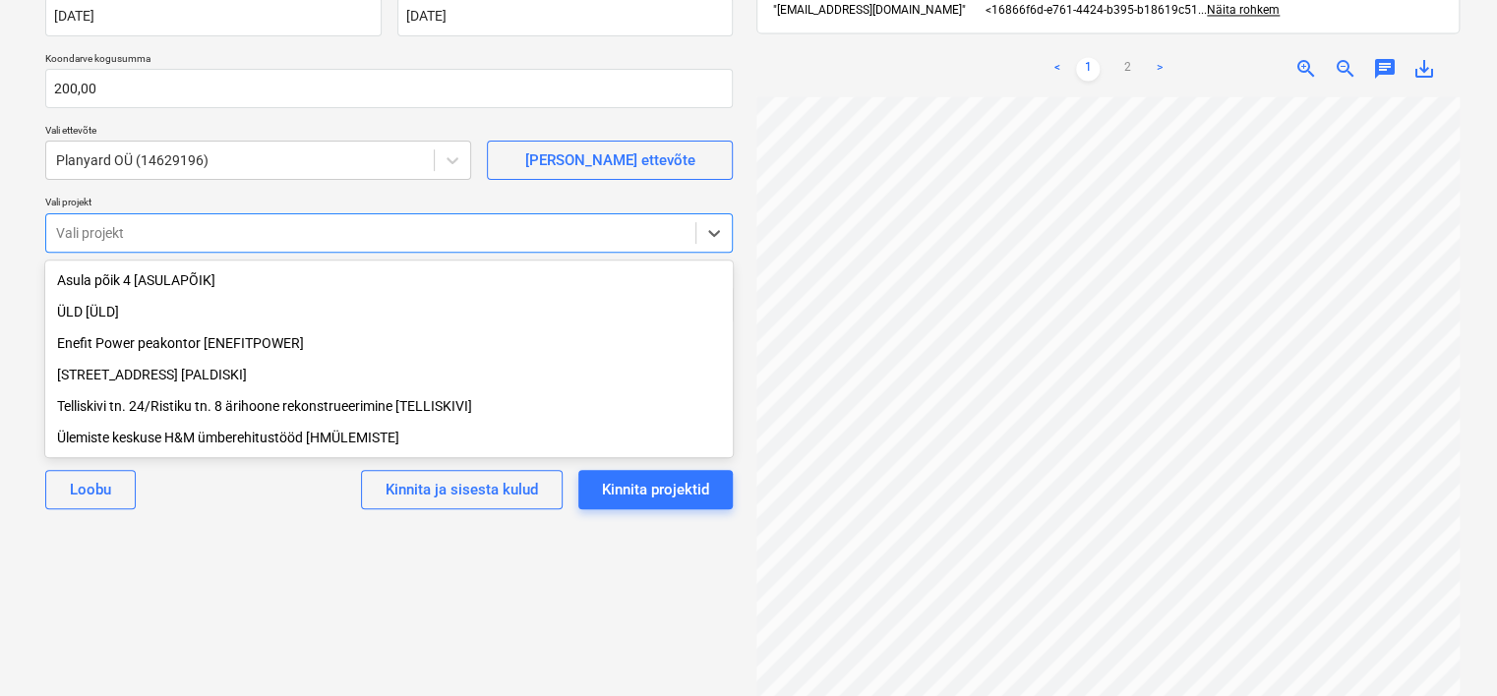
click at [117, 439] on div "Ülemiste keskuse H&M ümberehitustööd [HMÜLEMISTE]" at bounding box center [388, 437] width 687 height 31
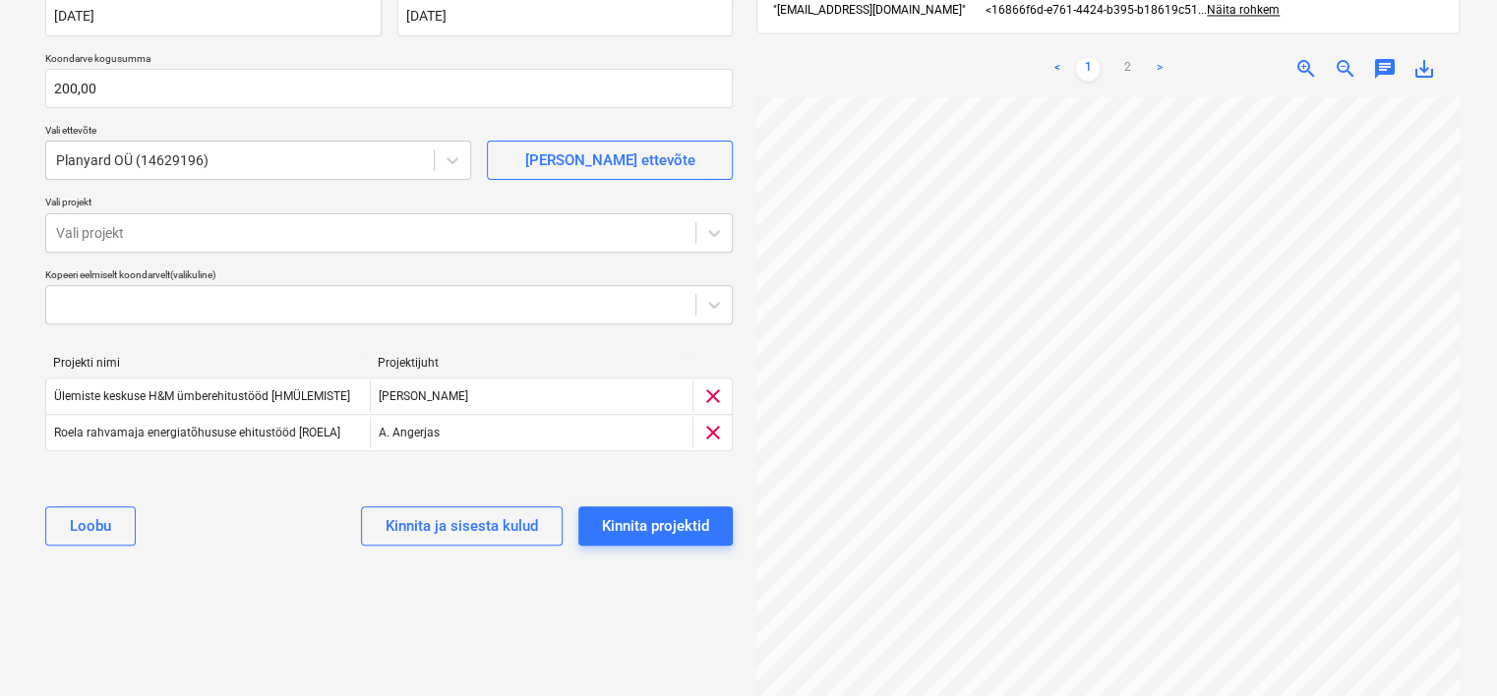
click at [205, 618] on div "Valige dokumendi tüüp või projekt help Koondarve Koondarve nimi help 2025081415…" at bounding box center [389, 273] width 719 height 907
click at [664, 527] on div "Kinnita projektid" at bounding box center [655, 526] width 107 height 26
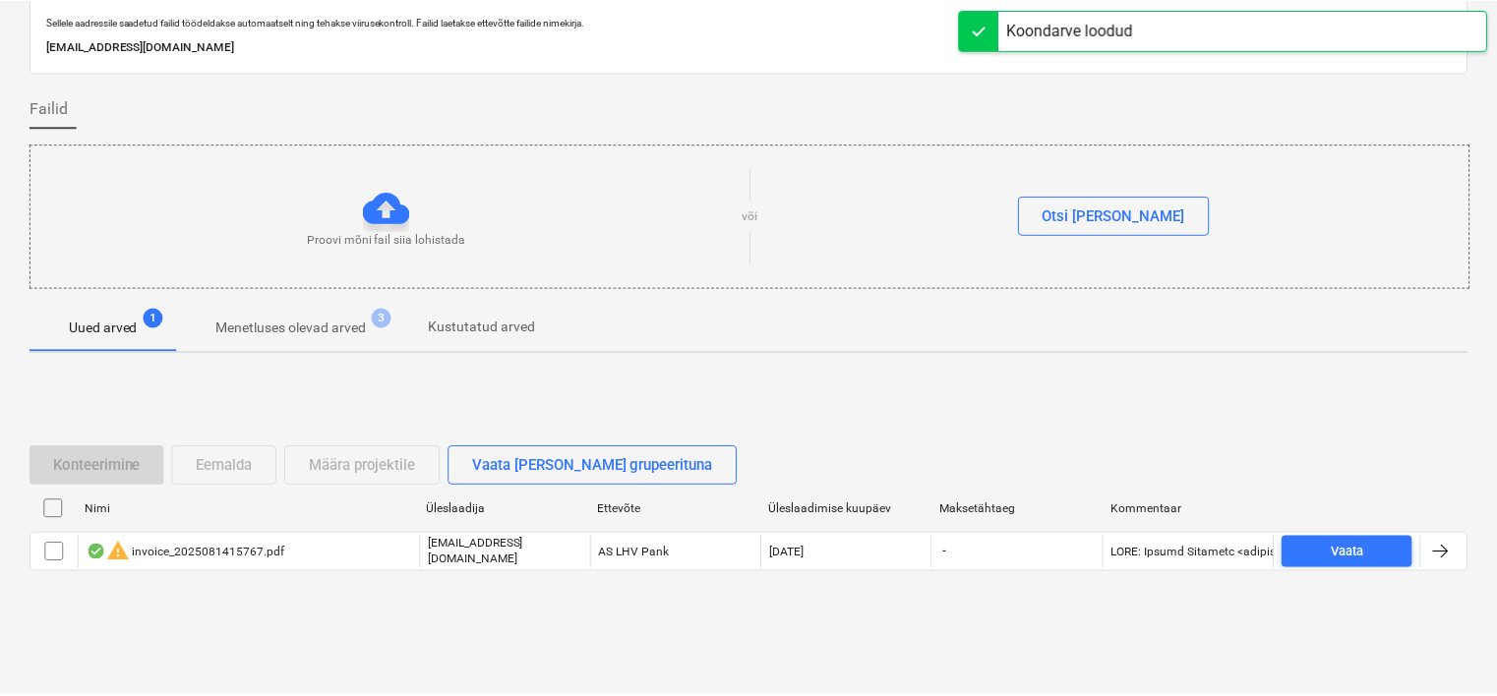
scroll to position [65, 0]
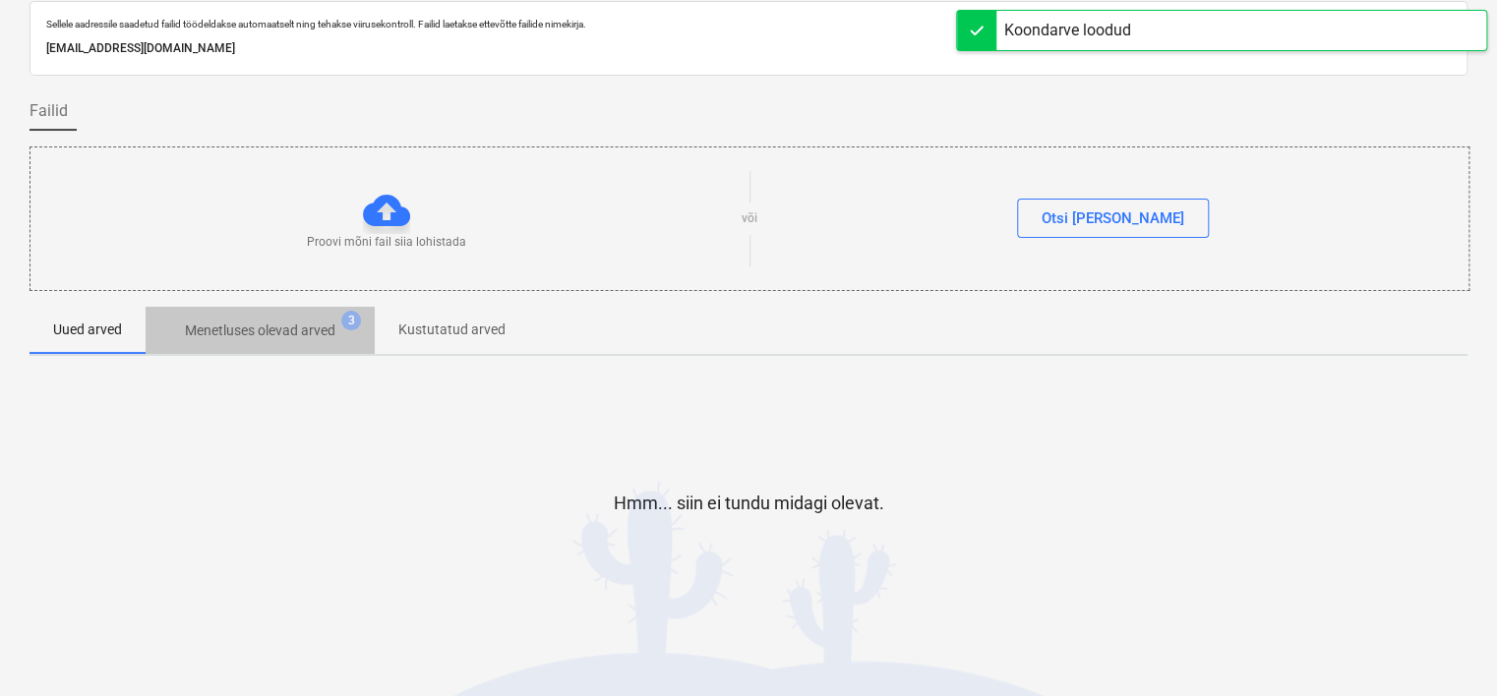
click at [295, 335] on p "Menetluses olevad arved" at bounding box center [260, 331] width 150 height 21
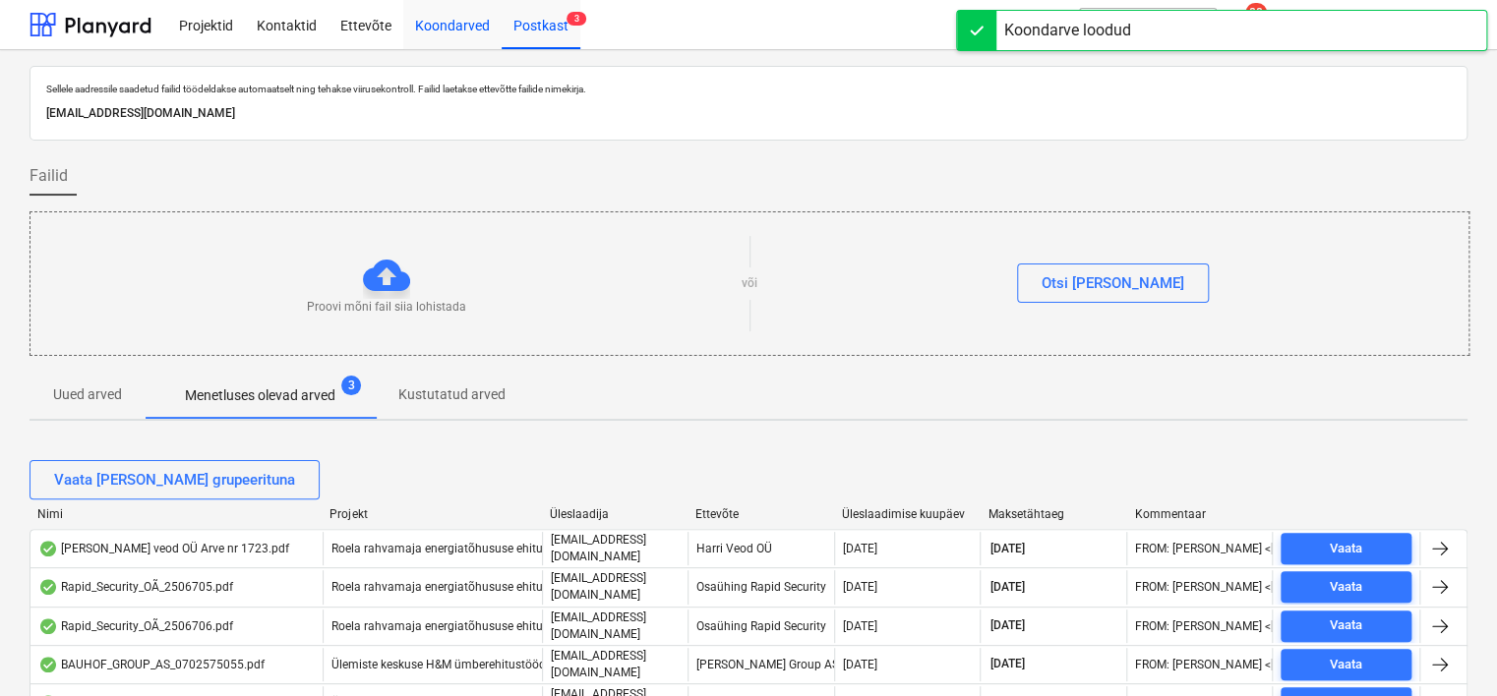
click at [446, 25] on div "Koondarved" at bounding box center [452, 24] width 98 height 50
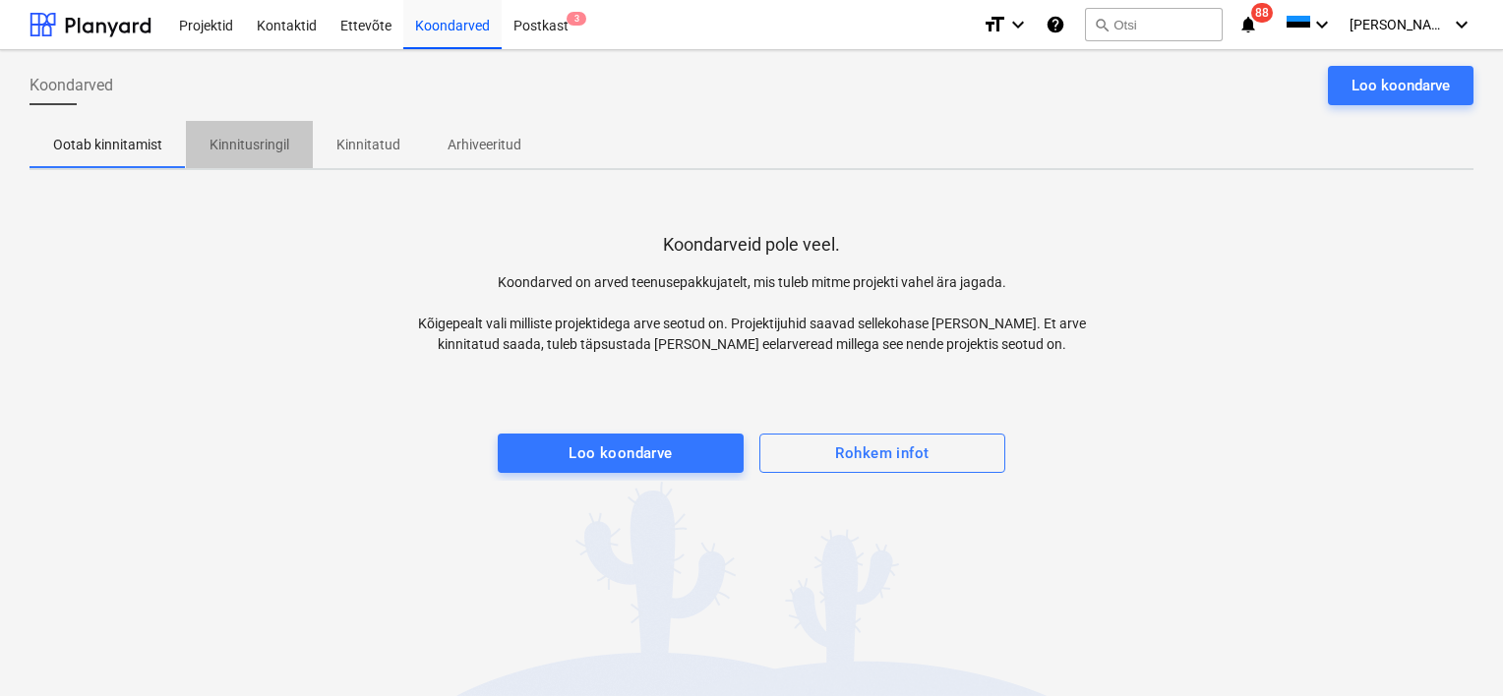
click at [244, 147] on p "Kinnitusringil" at bounding box center [249, 145] width 80 height 21
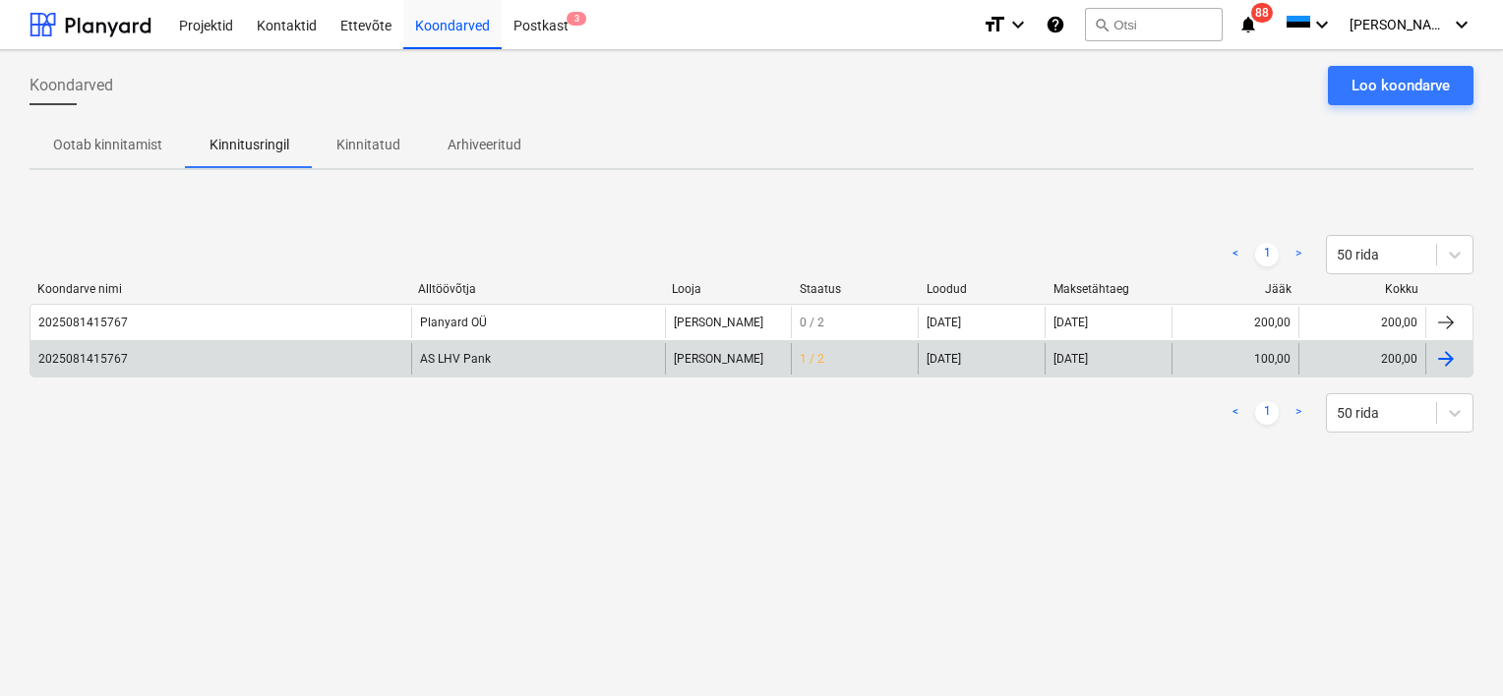
click at [277, 357] on div "2025081415767" at bounding box center [220, 358] width 381 height 31
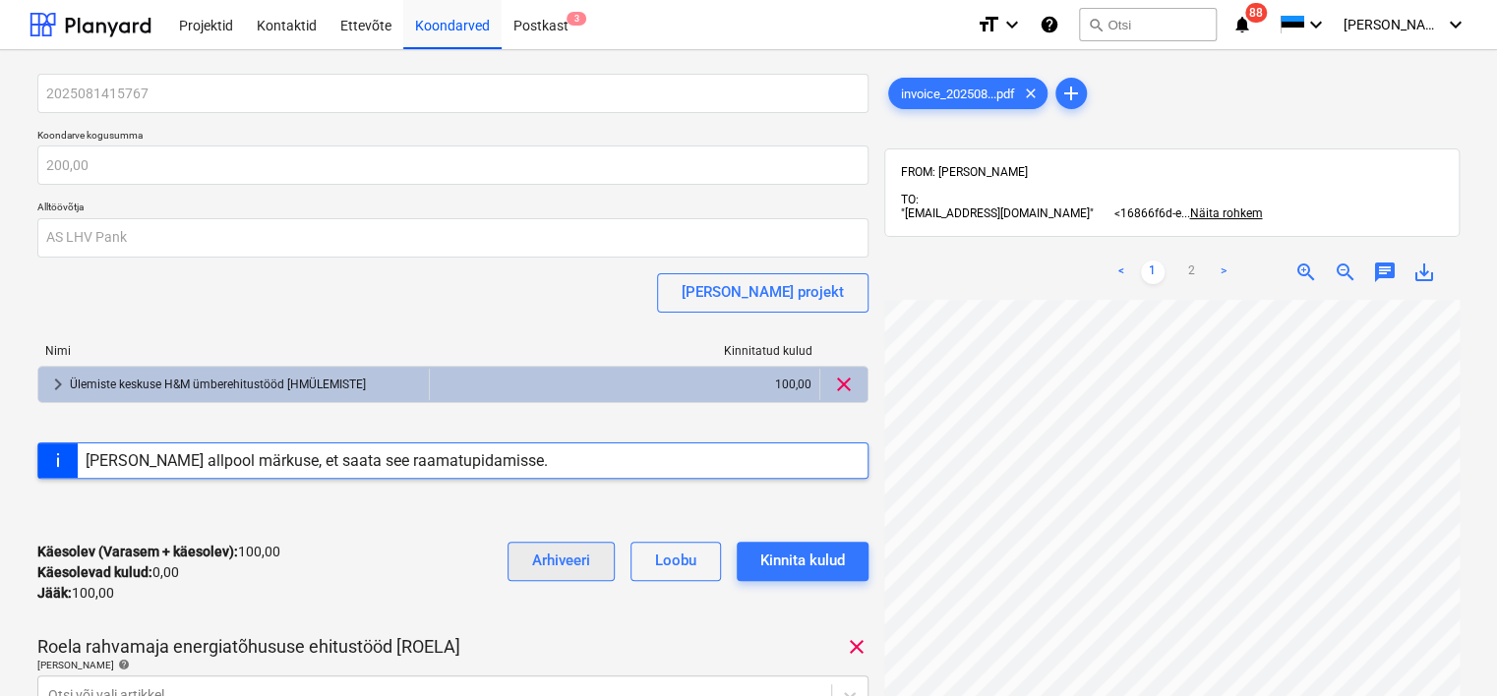
click at [550, 561] on div "Arhiveeri" at bounding box center [561, 561] width 58 height 26
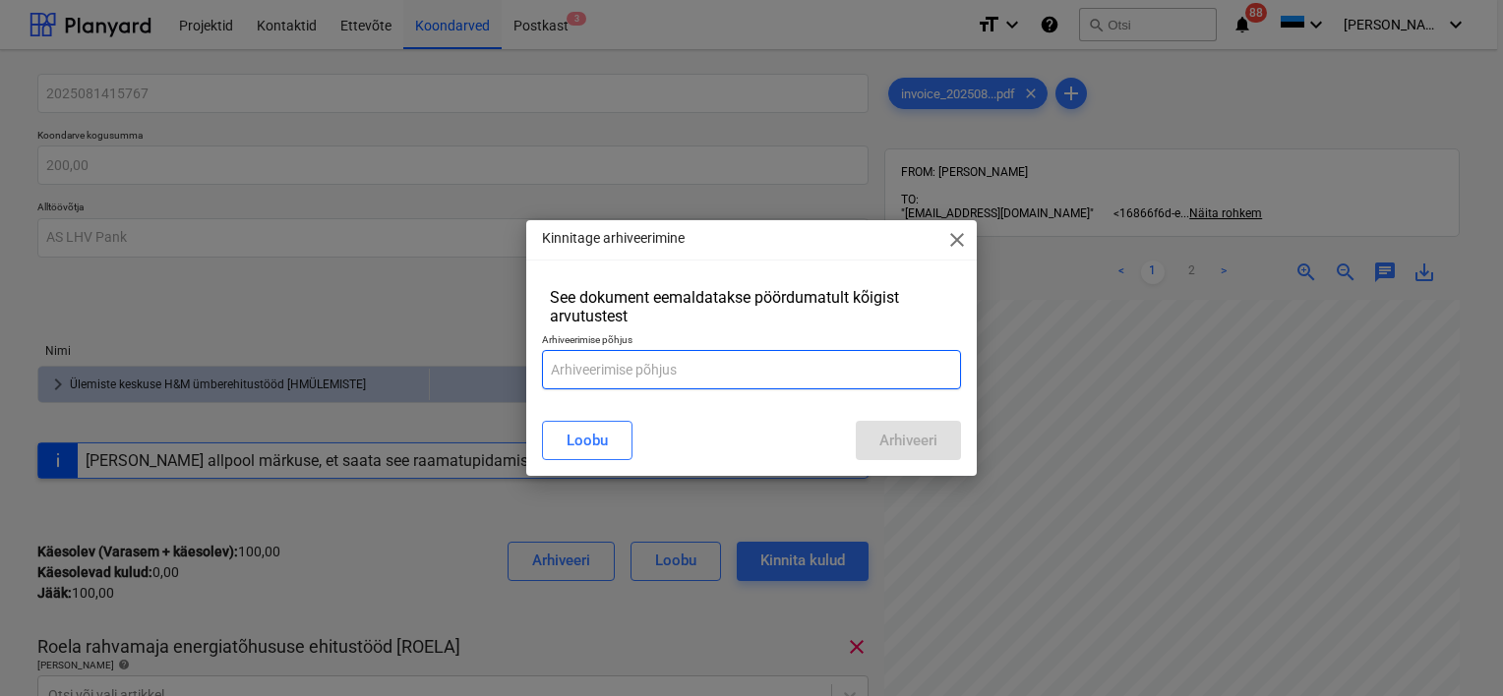
click at [641, 371] on input "text" at bounding box center [751, 369] width 419 height 39
type input "Vale hankija"
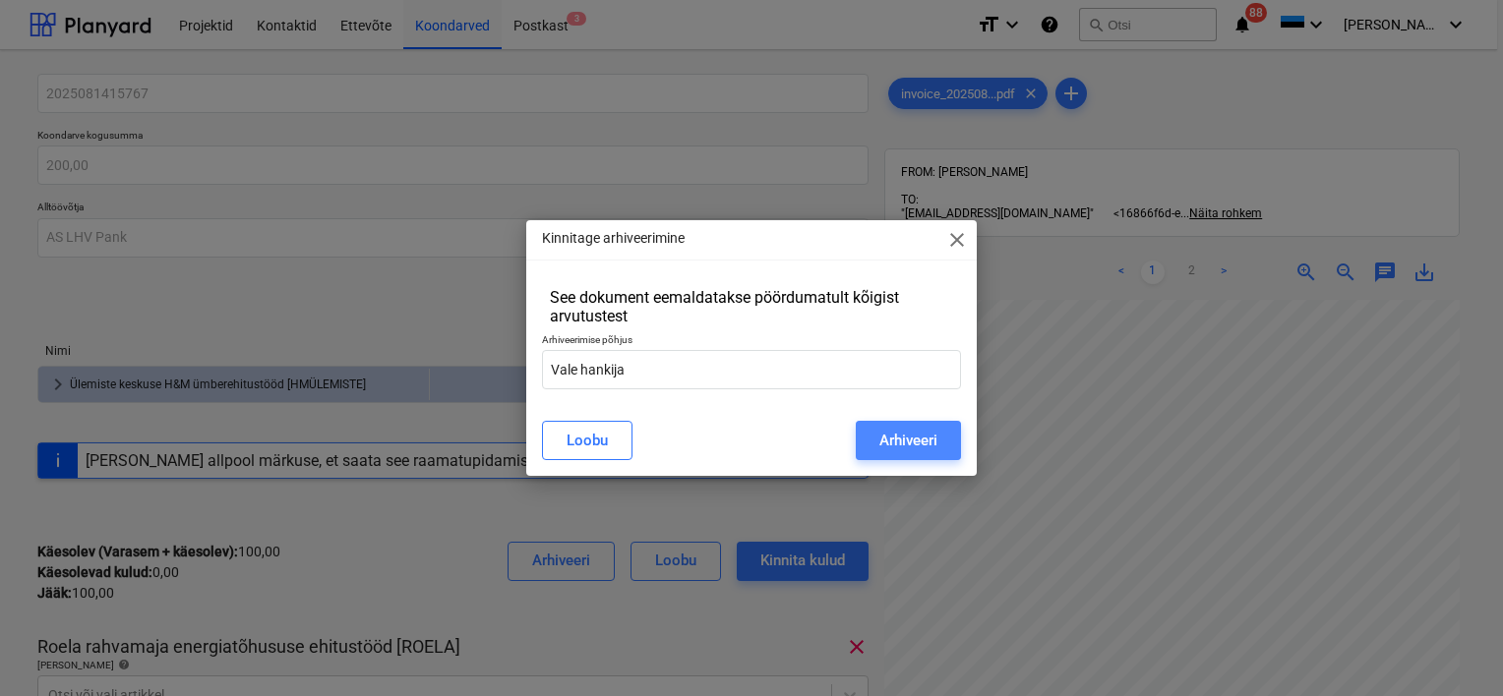
click at [907, 437] on div "Arhiveeri" at bounding box center [908, 441] width 58 height 26
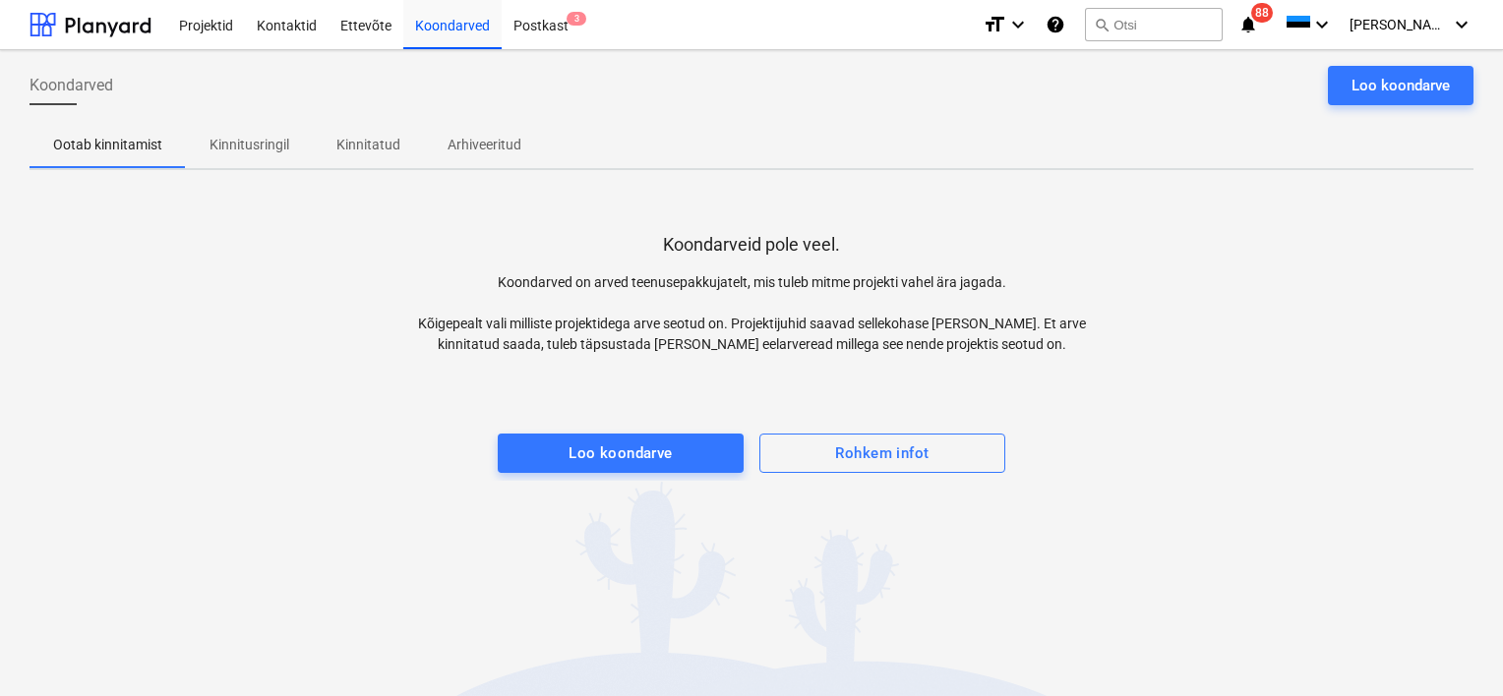
click at [23, 386] on div "Koondarved Loo koondarve Ootab kinnitamist Kinnitusringil Kinnitatud Arhiveerit…" at bounding box center [751, 373] width 1503 height 646
click at [555, 39] on div "Postkast 3" at bounding box center [541, 24] width 79 height 50
